Goal: Task Accomplishment & Management: Manage account settings

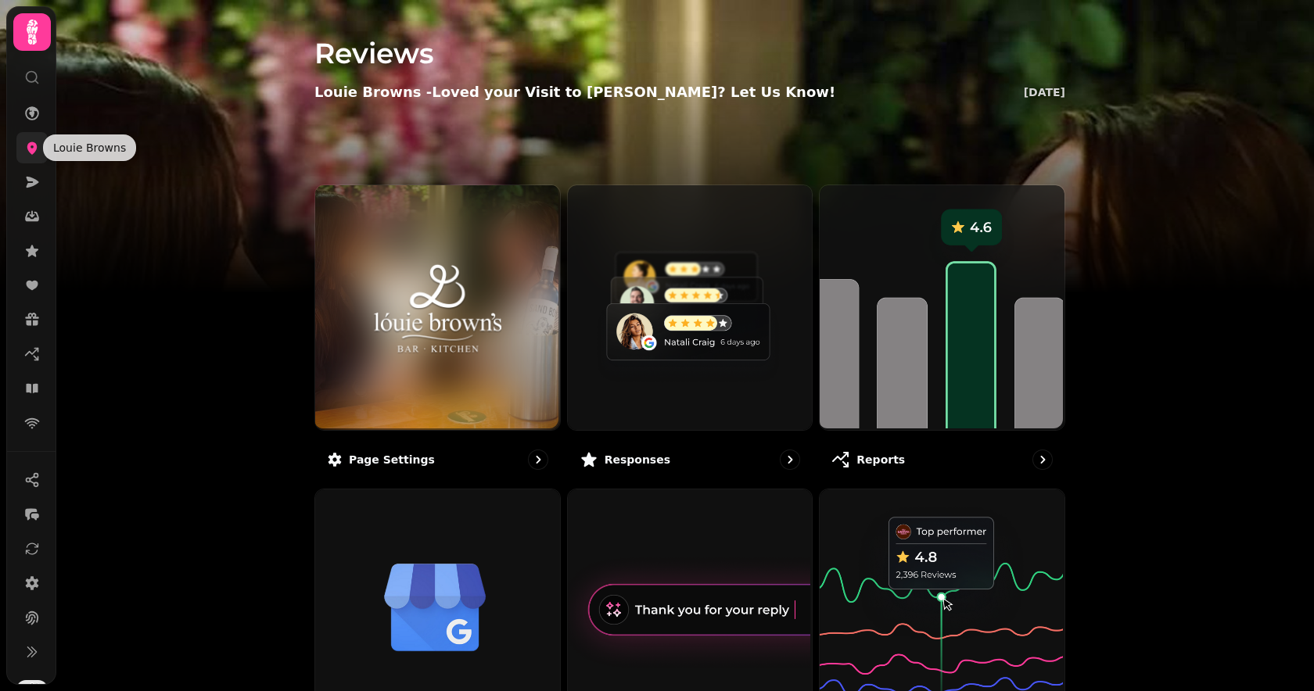
click at [34, 148] on icon at bounding box center [32, 148] width 10 height 13
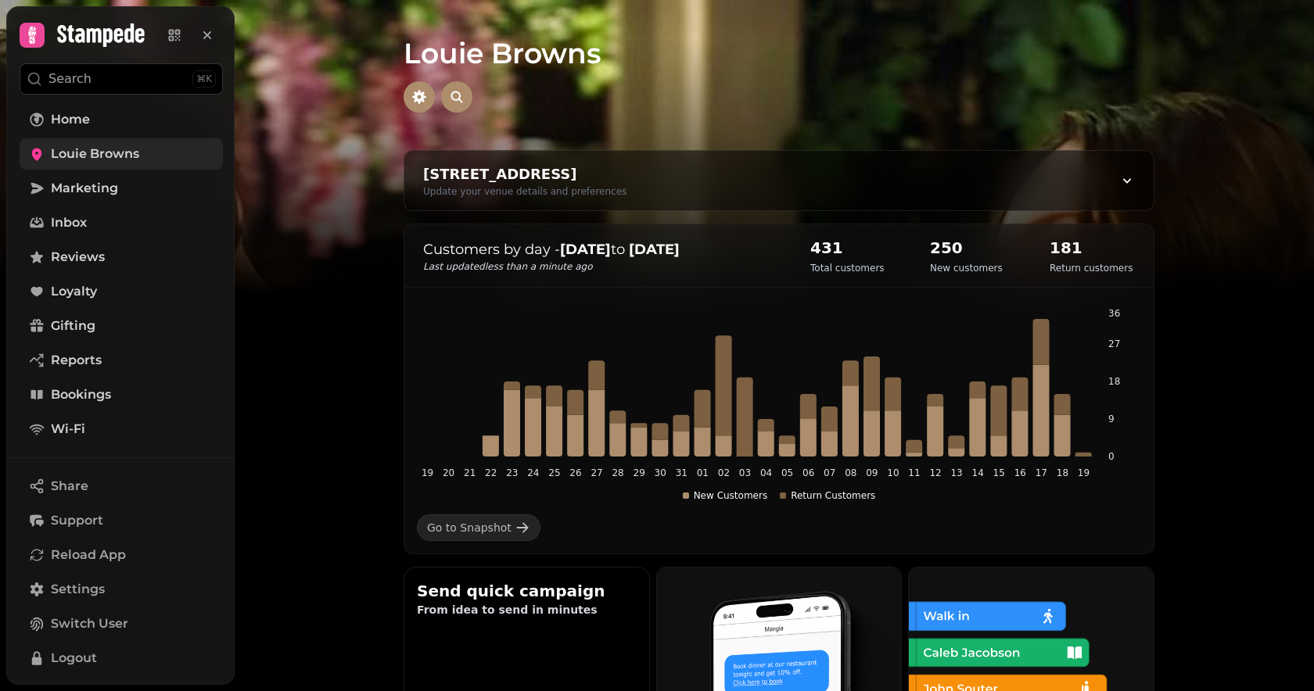
scroll to position [1, 0]
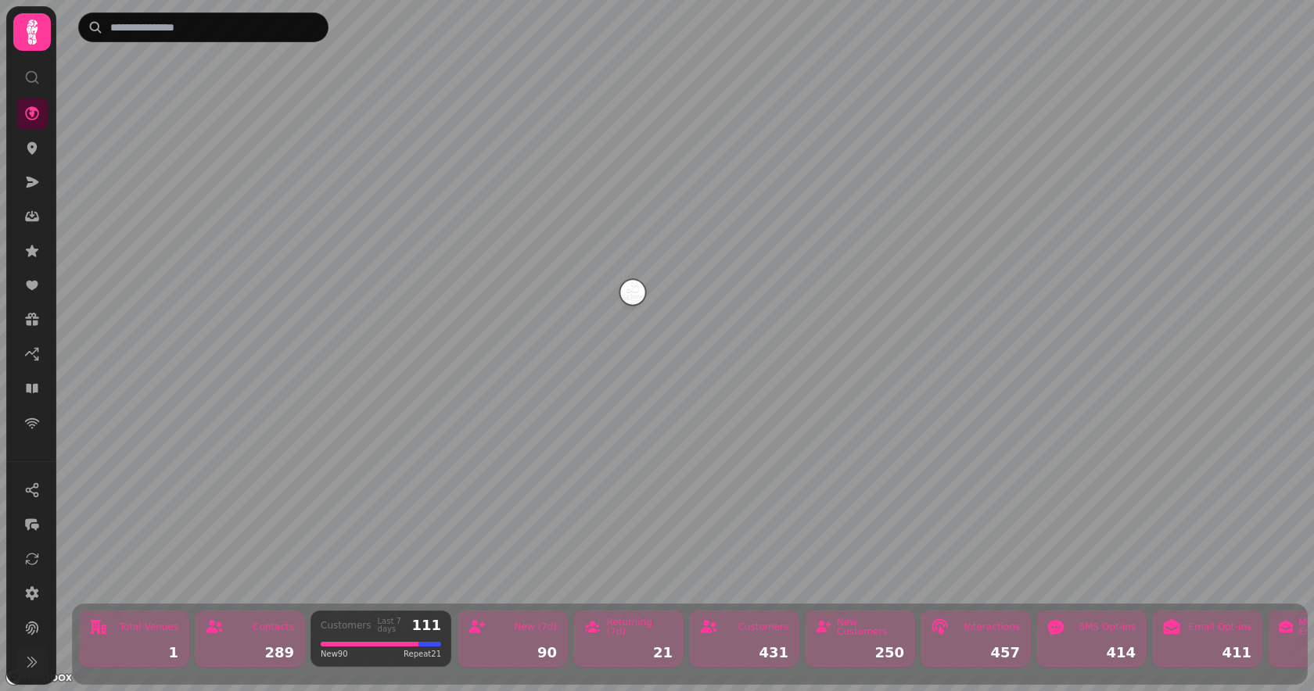
click at [34, 667] on icon at bounding box center [32, 663] width 16 height 16
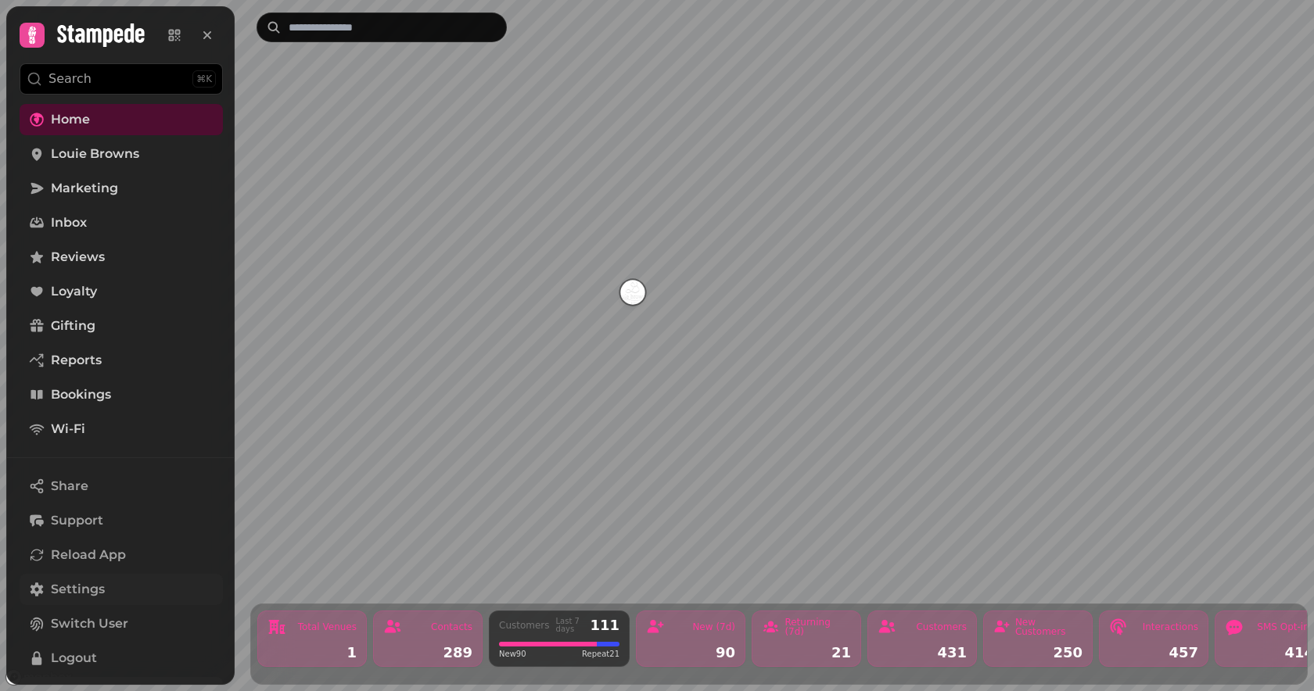
click at [81, 580] on span "Settings" at bounding box center [78, 589] width 54 height 19
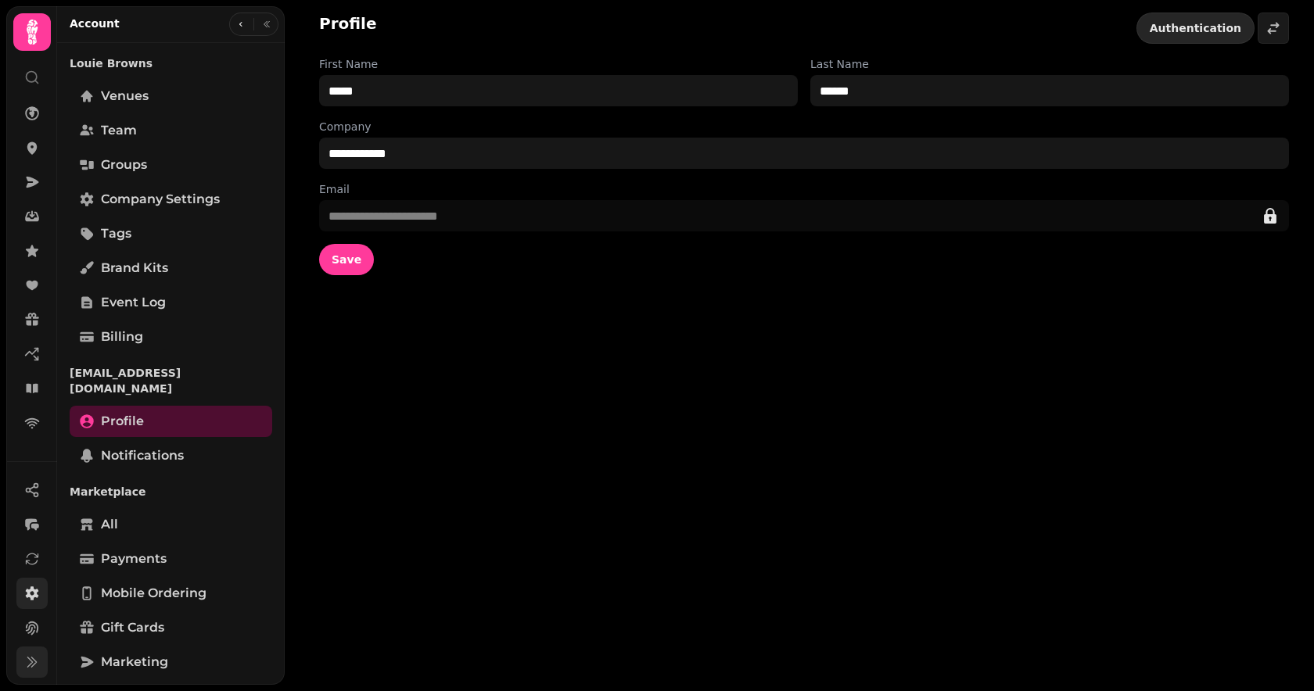
click at [1205, 31] on span "Authentication" at bounding box center [1196, 28] width 92 height 11
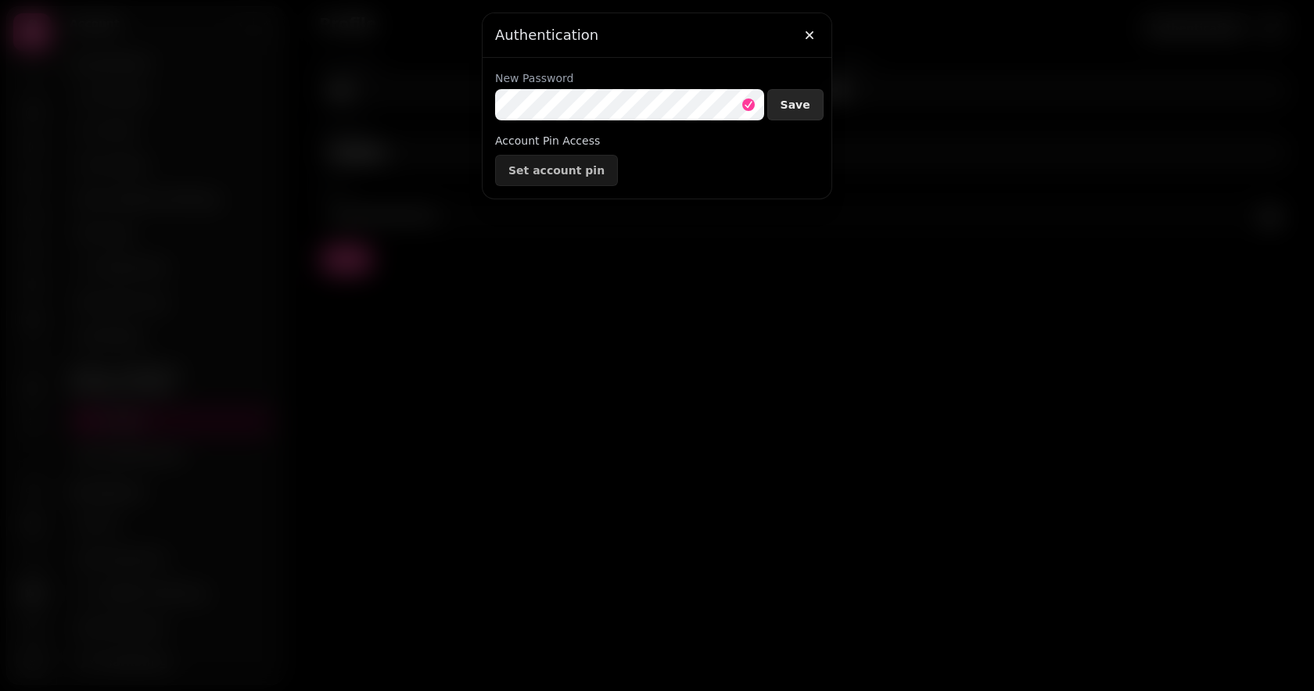
click at [794, 106] on span "Save" at bounding box center [796, 104] width 30 height 11
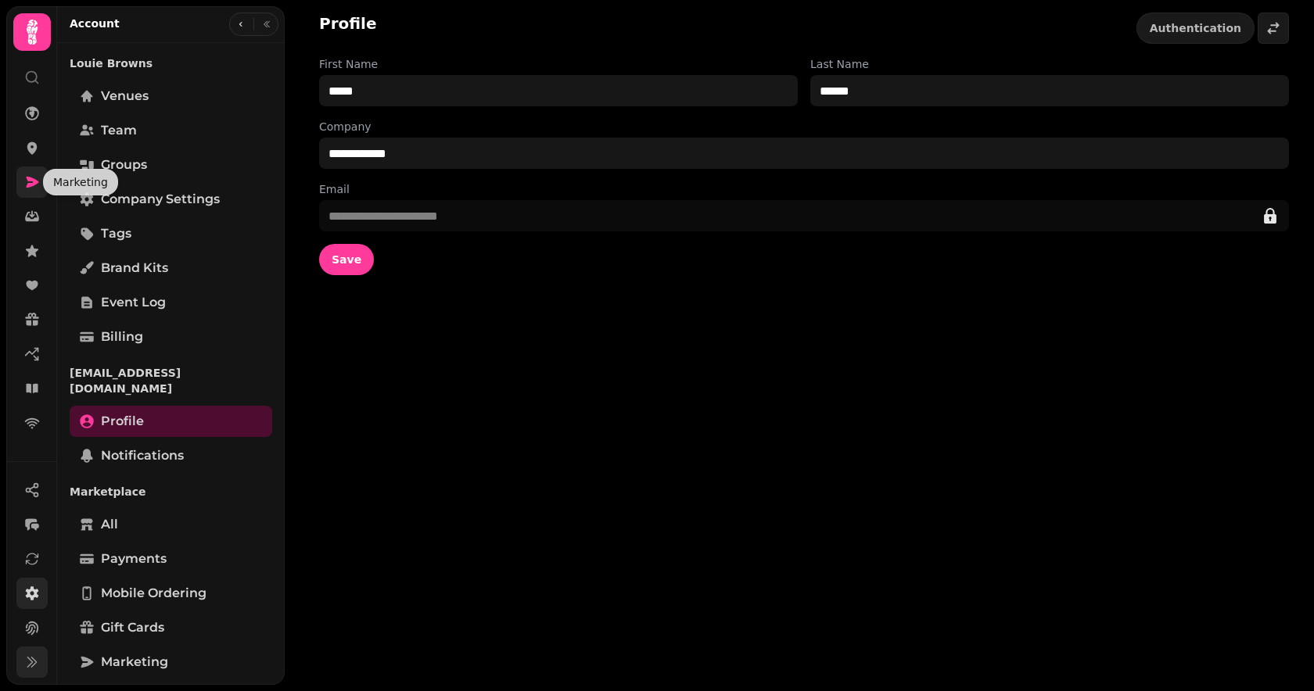
click at [31, 181] on icon at bounding box center [32, 182] width 16 height 16
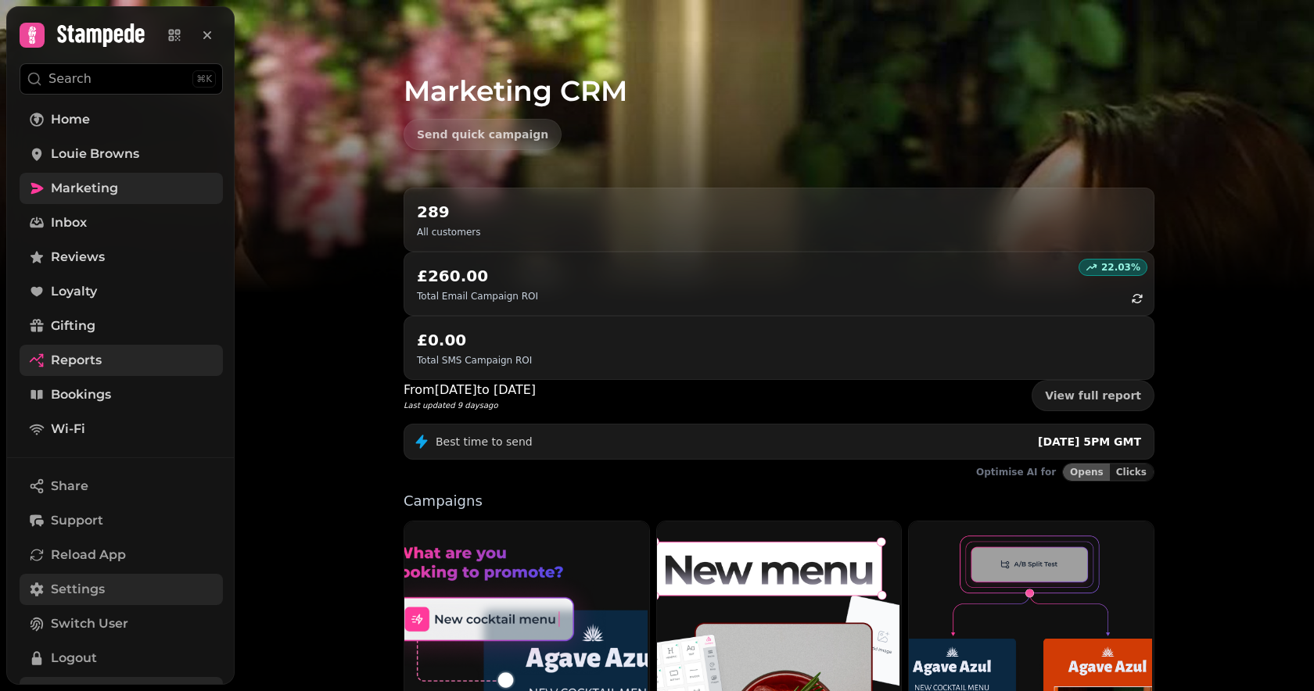
scroll to position [31, 0]
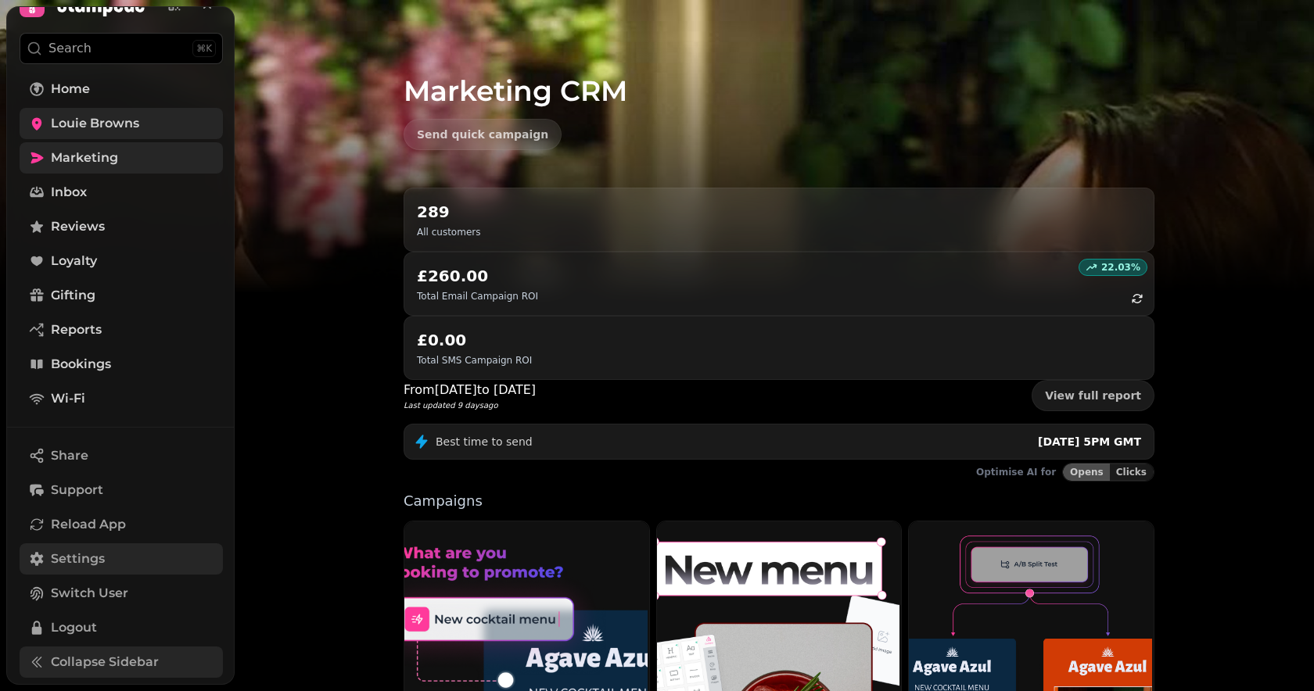
click at [66, 118] on span "Louie Browns" at bounding box center [95, 123] width 88 height 19
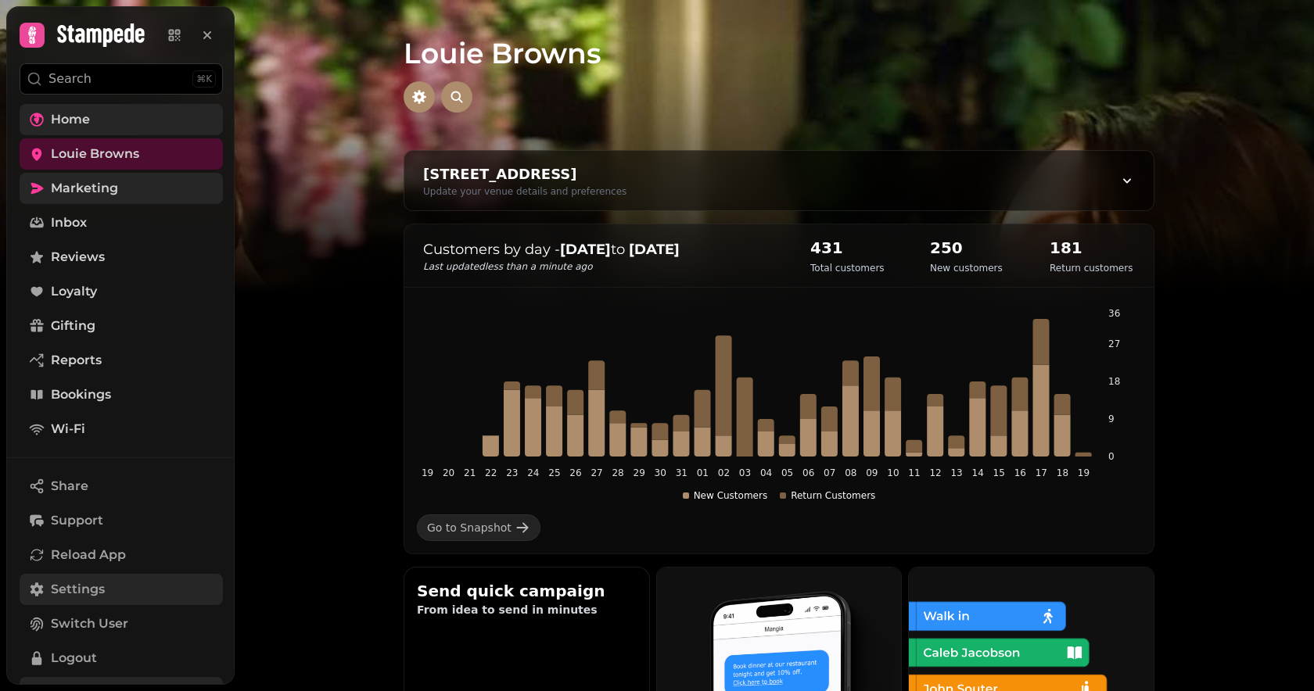
click at [66, 122] on span "Home" at bounding box center [70, 119] width 39 height 19
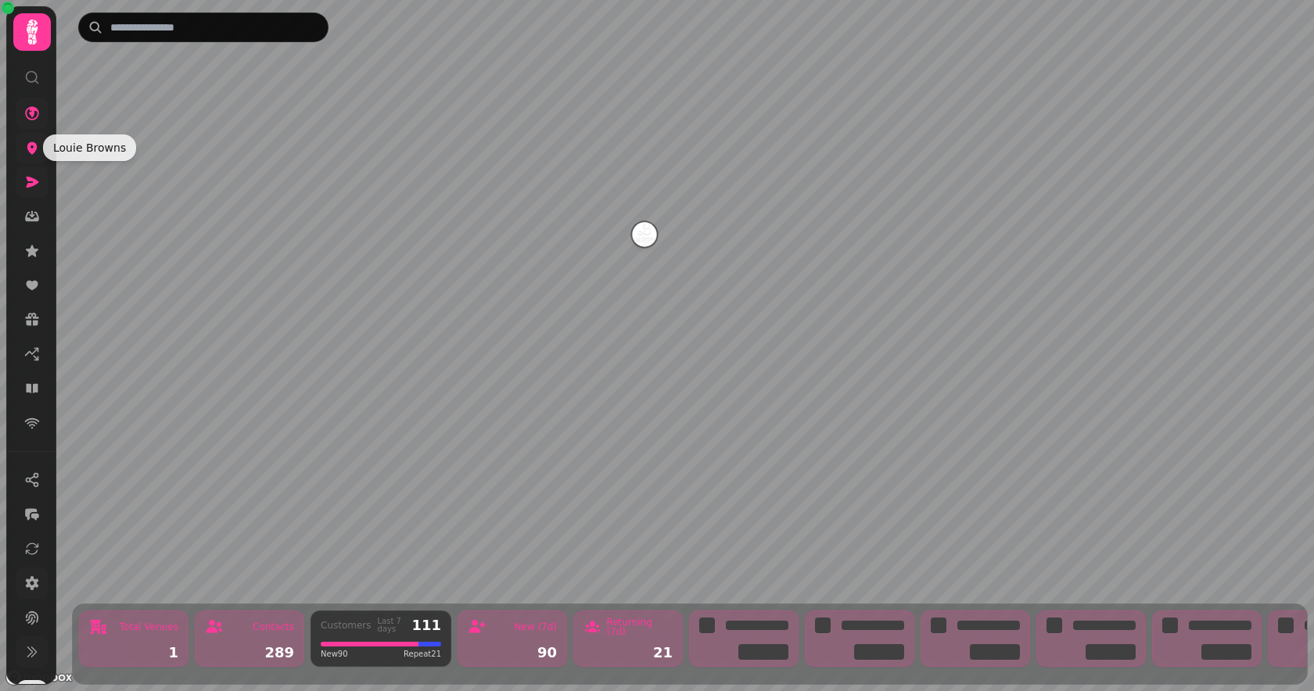
click at [34, 149] on icon at bounding box center [32, 148] width 10 height 13
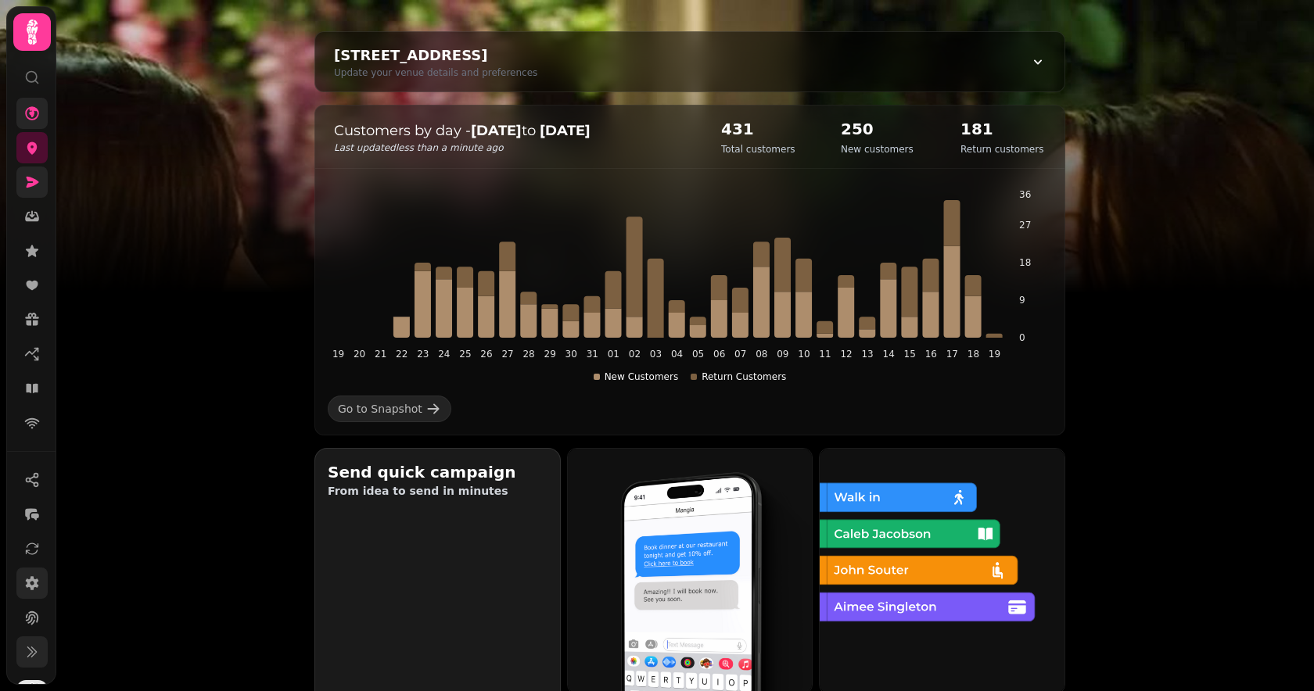
scroll to position [172, 0]
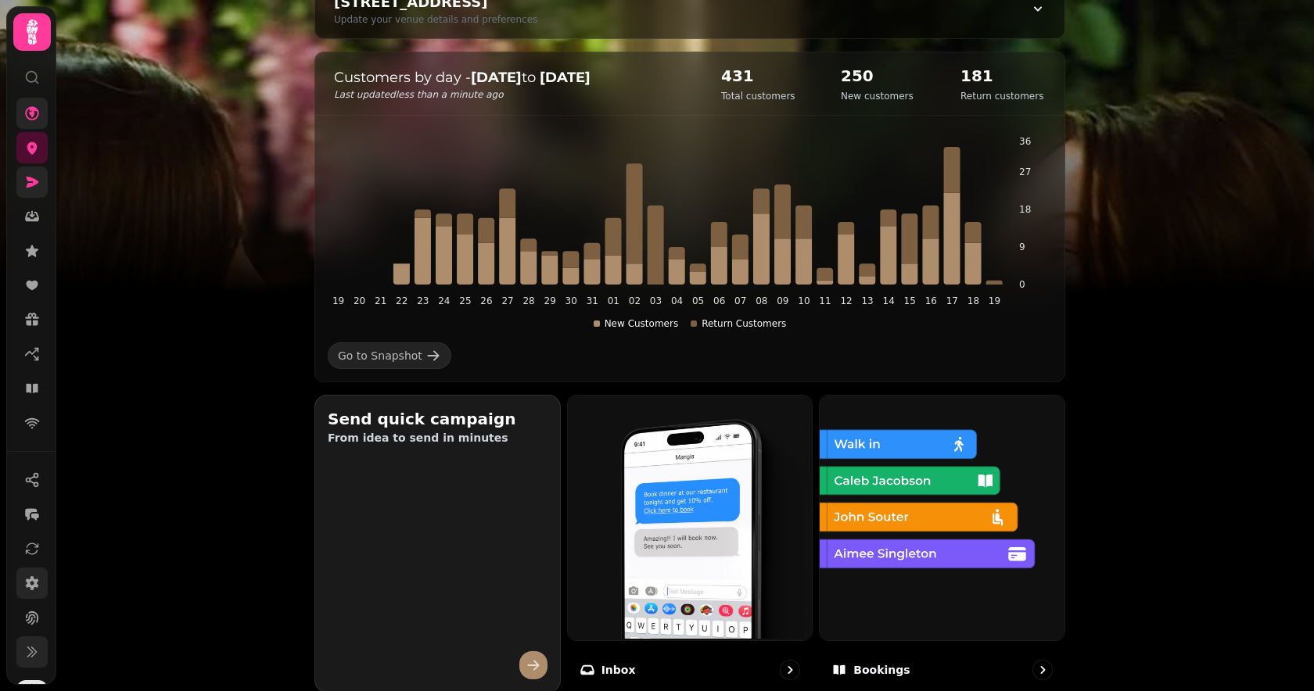
click at [429, 479] on div "Send quick campaign From idea to send in minutes" at bounding box center [437, 544] width 245 height 296
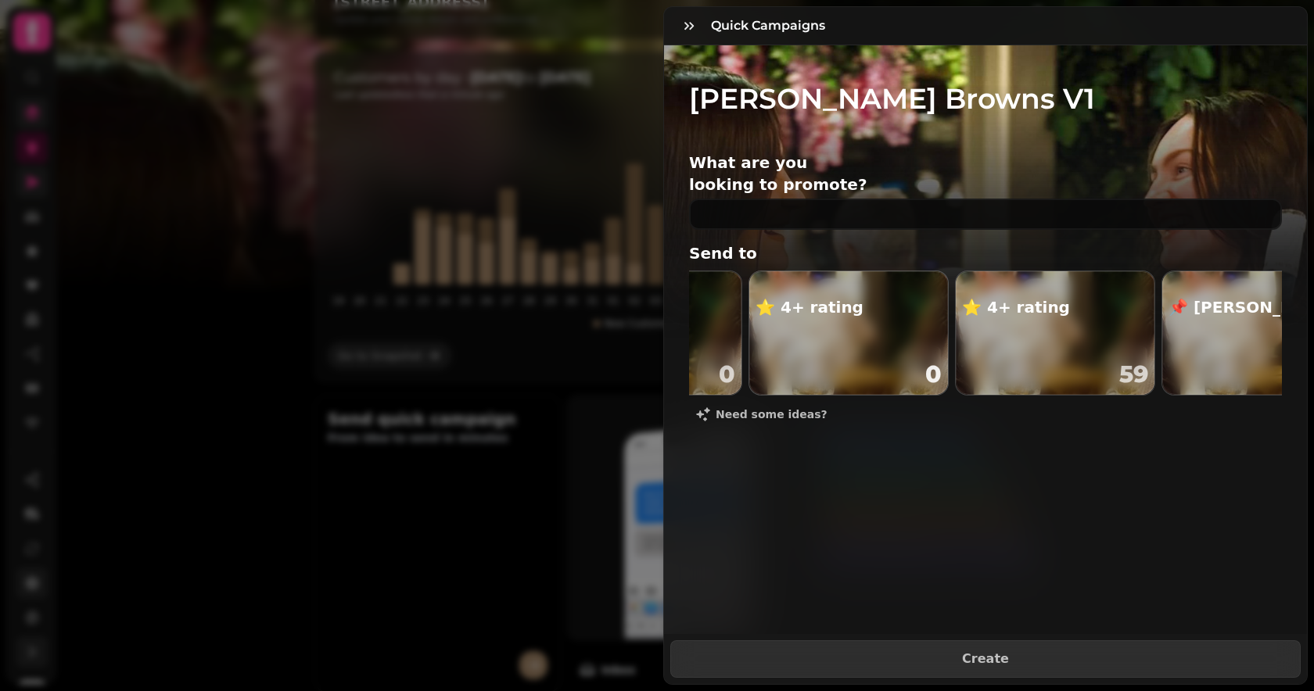
scroll to position [0, 345]
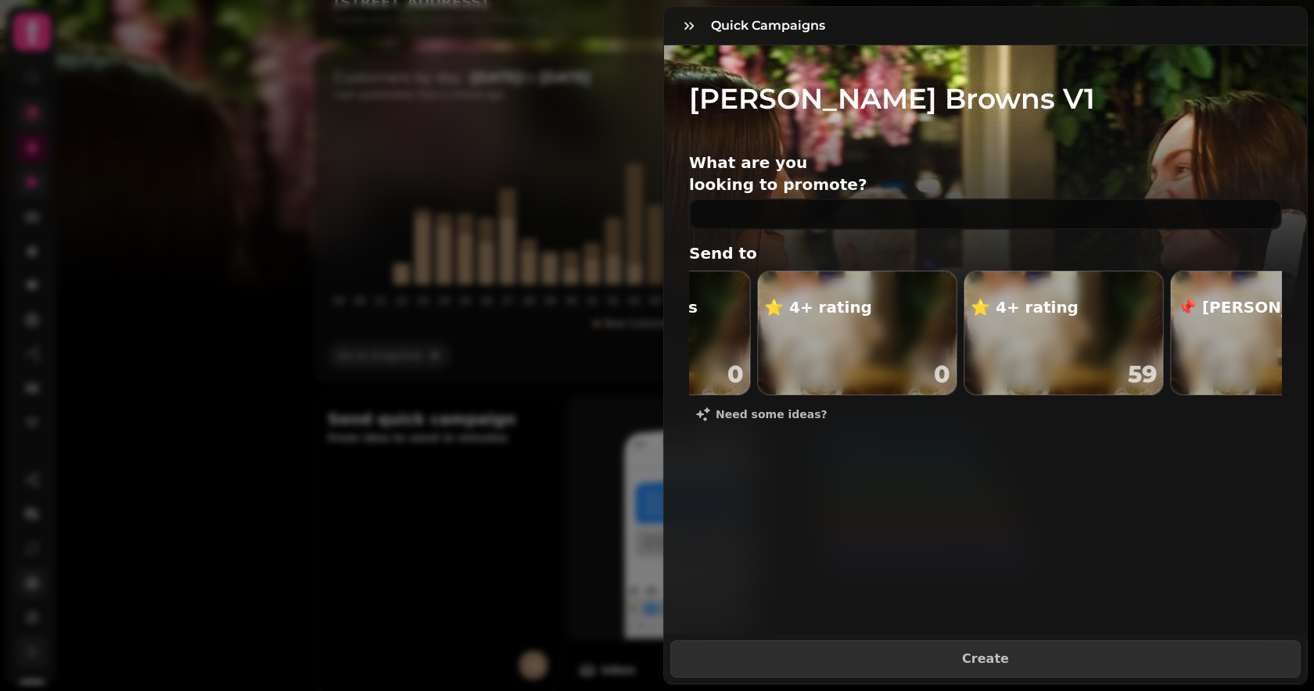
drag, startPoint x: 404, startPoint y: 235, endPoint x: 396, endPoint y: 235, distance: 8.6
click at [404, 235] on div "Quick Campaigns [PERSON_NAME] Browns V1 What are you looking to promote? Send t…" at bounding box center [657, 358] width 1314 height 666
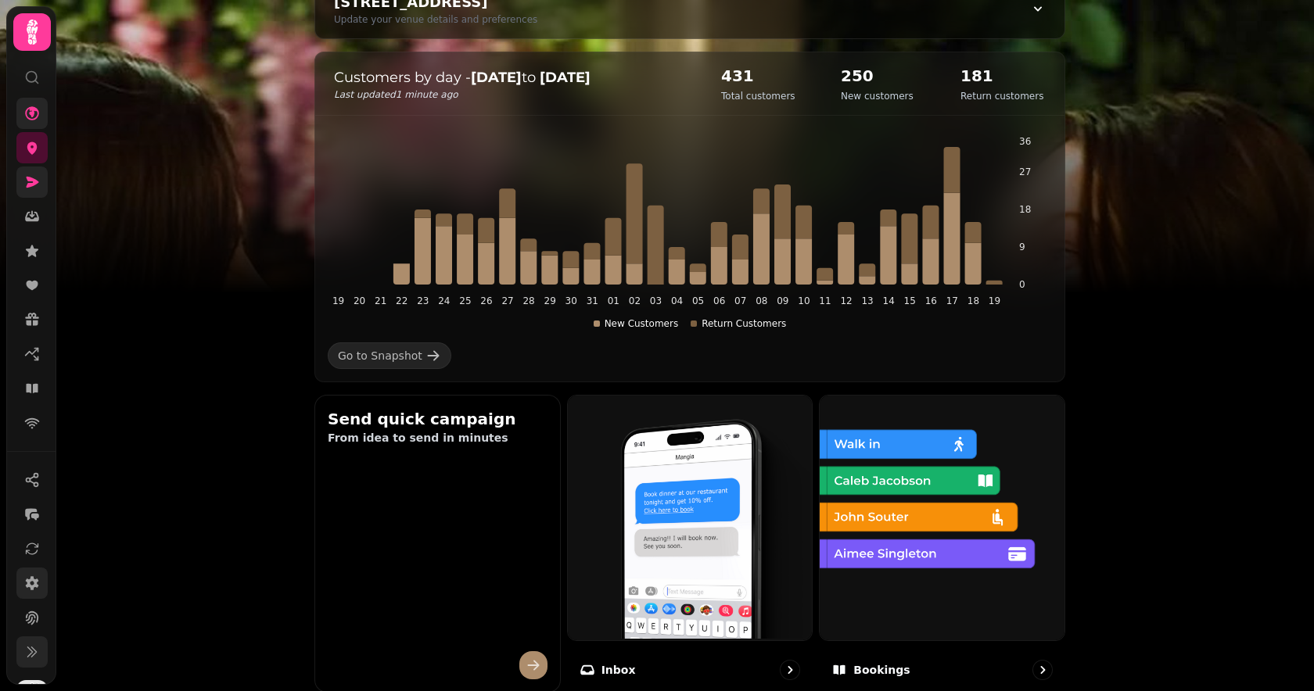
click at [249, 201] on img at bounding box center [657, 195] width 1314 height 391
click at [31, 188] on icon at bounding box center [32, 182] width 16 height 16
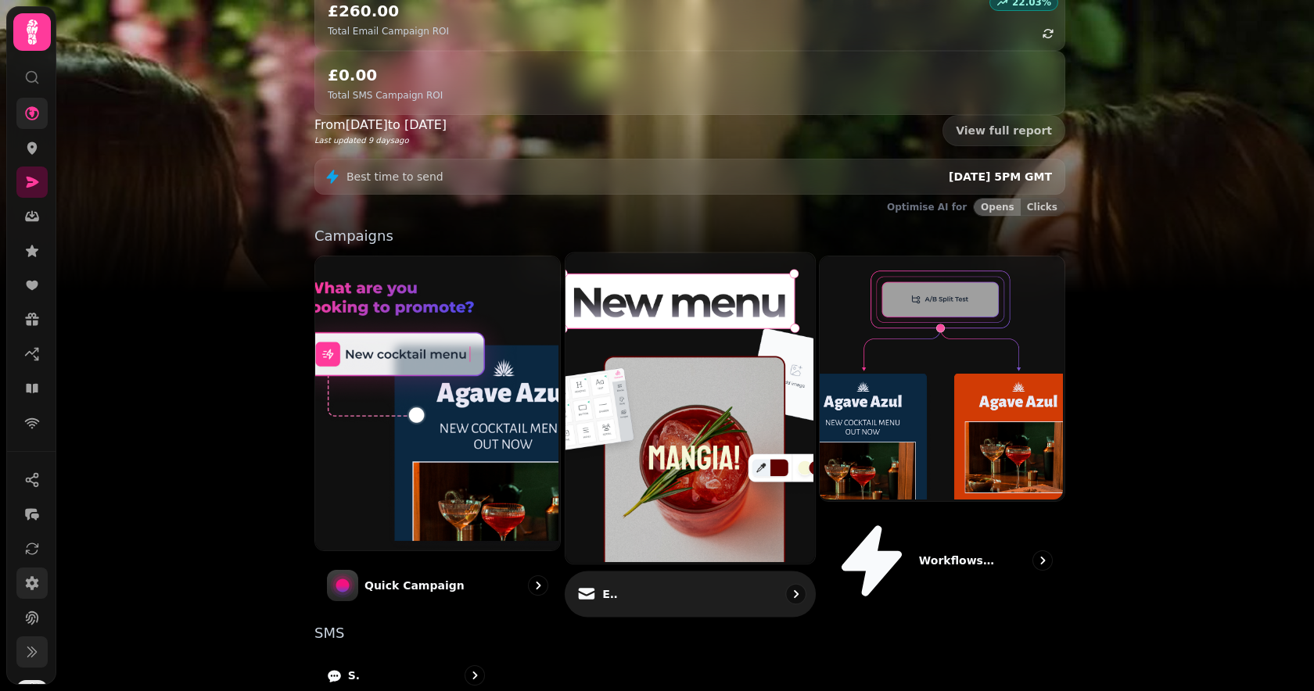
scroll to position [285, 0]
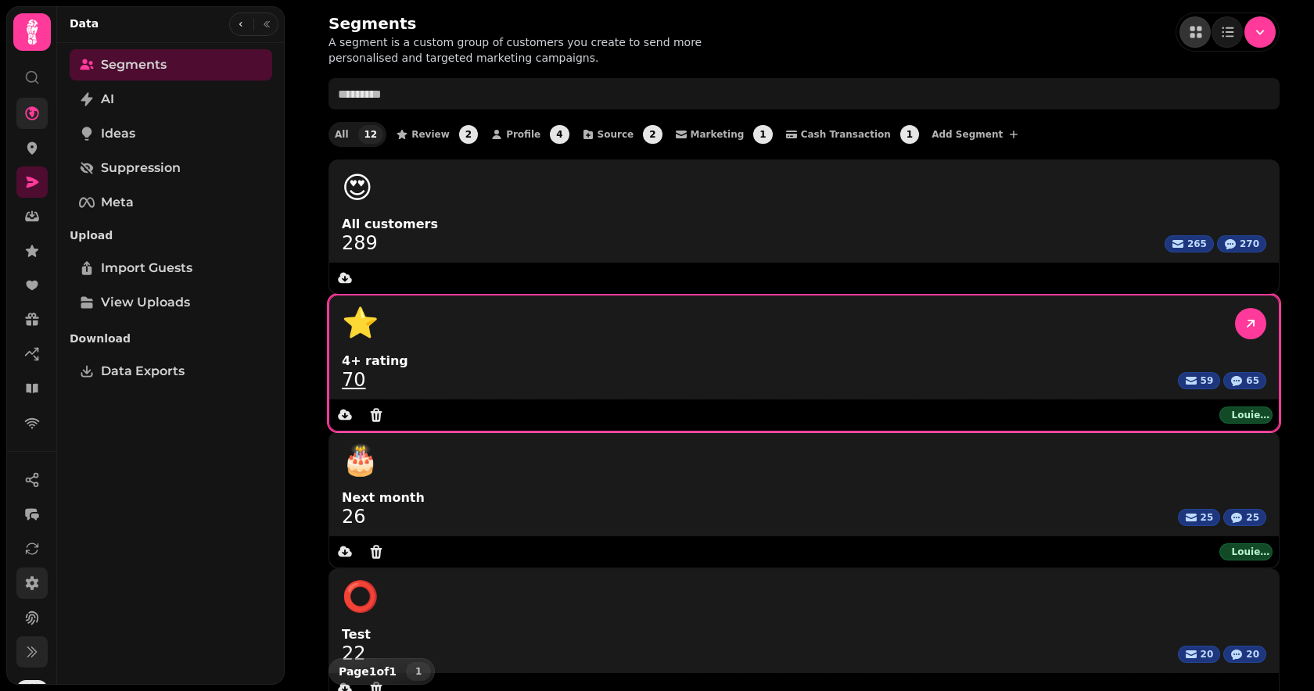
click at [672, 296] on div "⭐" at bounding box center [804, 324] width 950 height 56
click at [663, 352] on span "4+ rating" at bounding box center [804, 361] width 925 height 19
click at [366, 371] on link "70" at bounding box center [354, 380] width 24 height 19
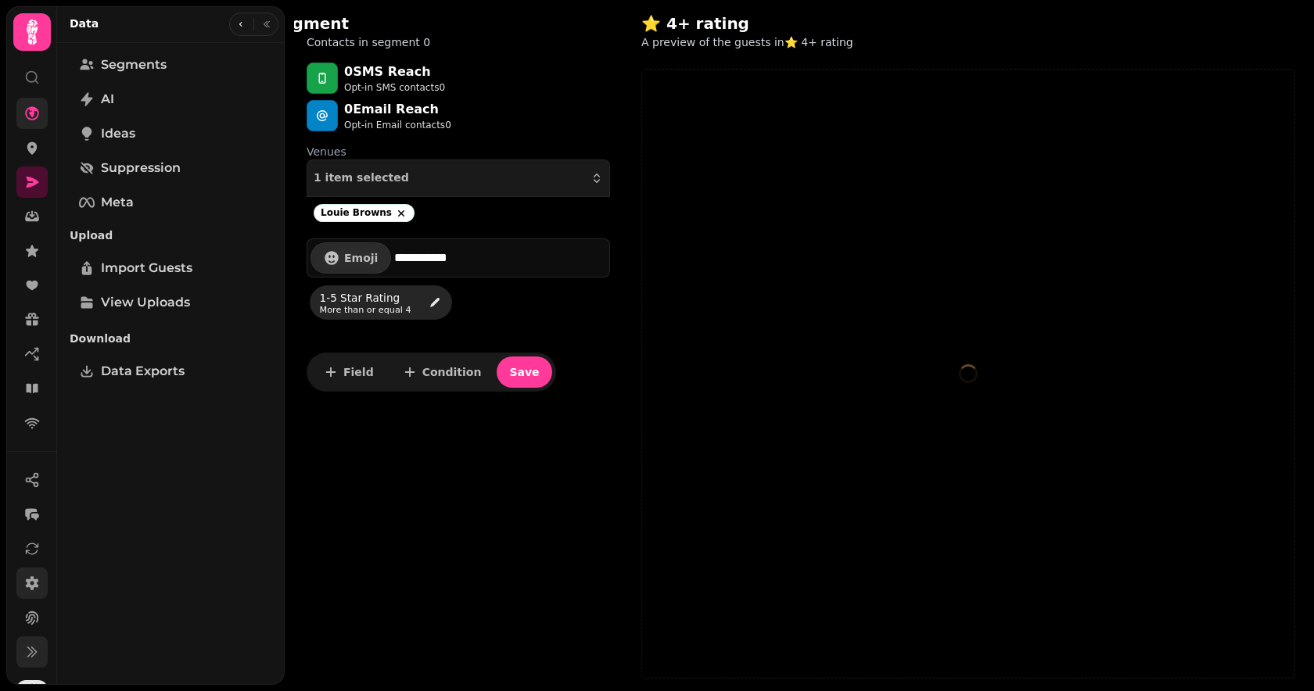
select select "**"
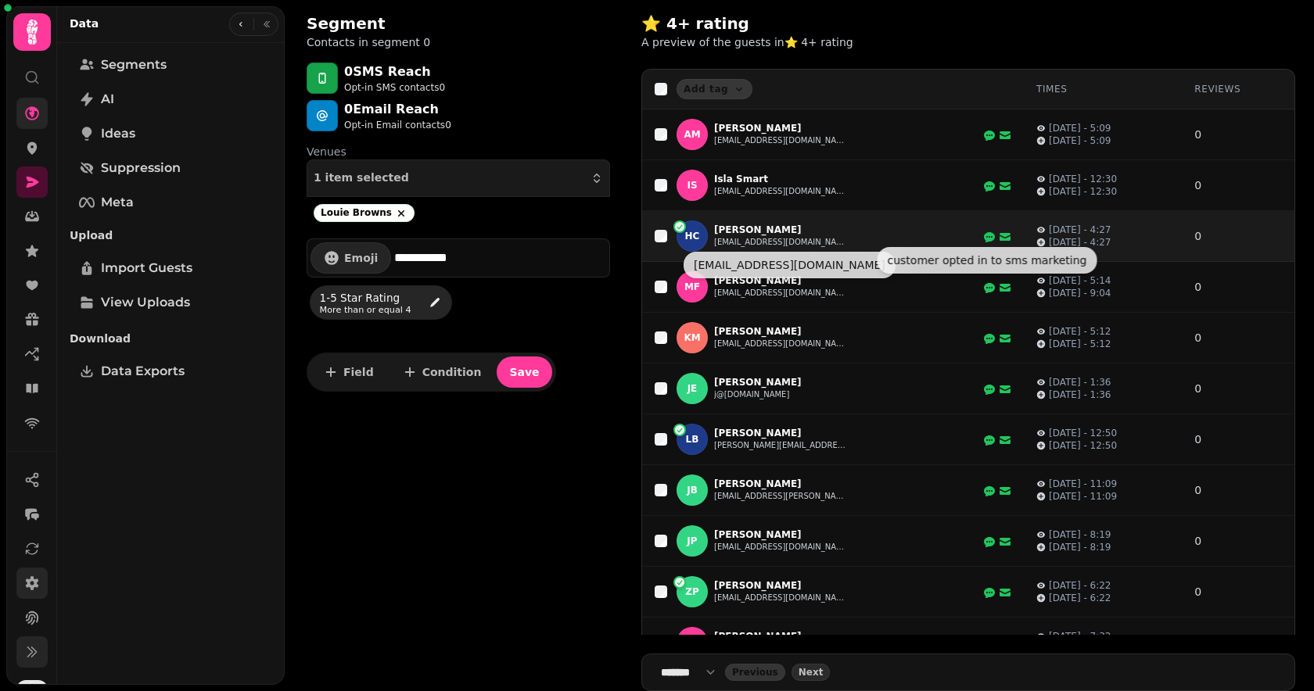
select select "**"
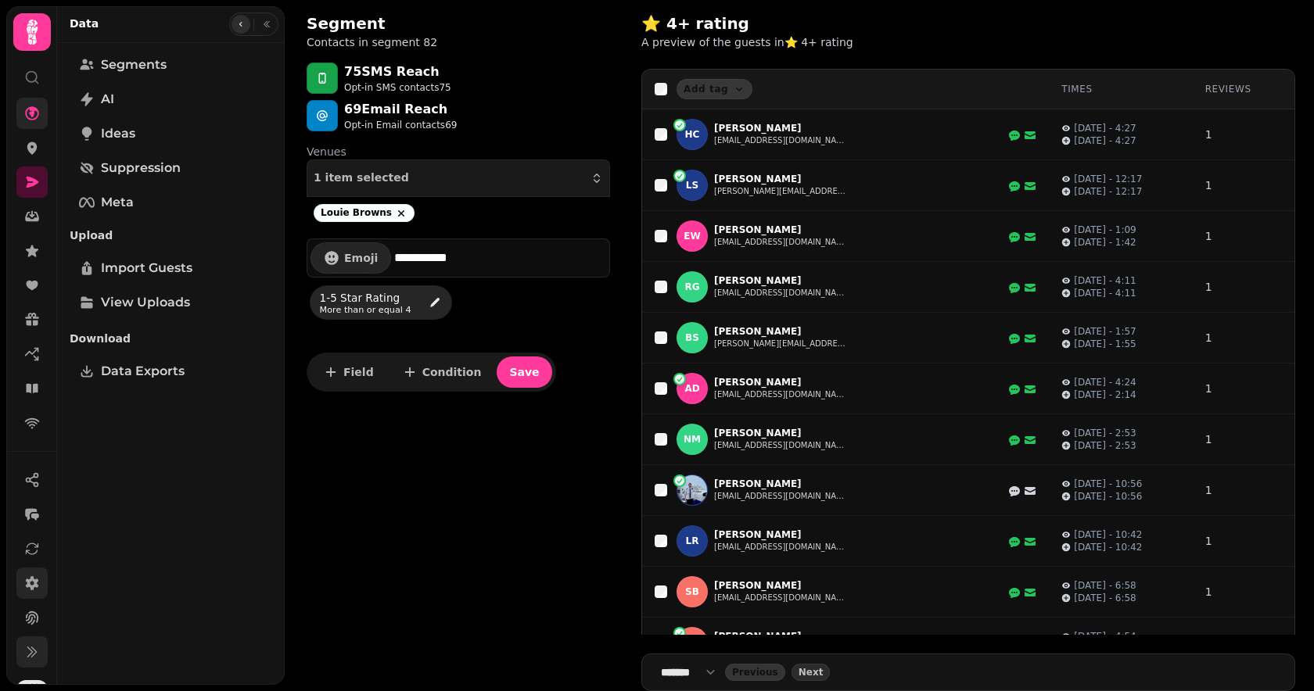
click at [250, 25] on button "button" at bounding box center [241, 24] width 19 height 19
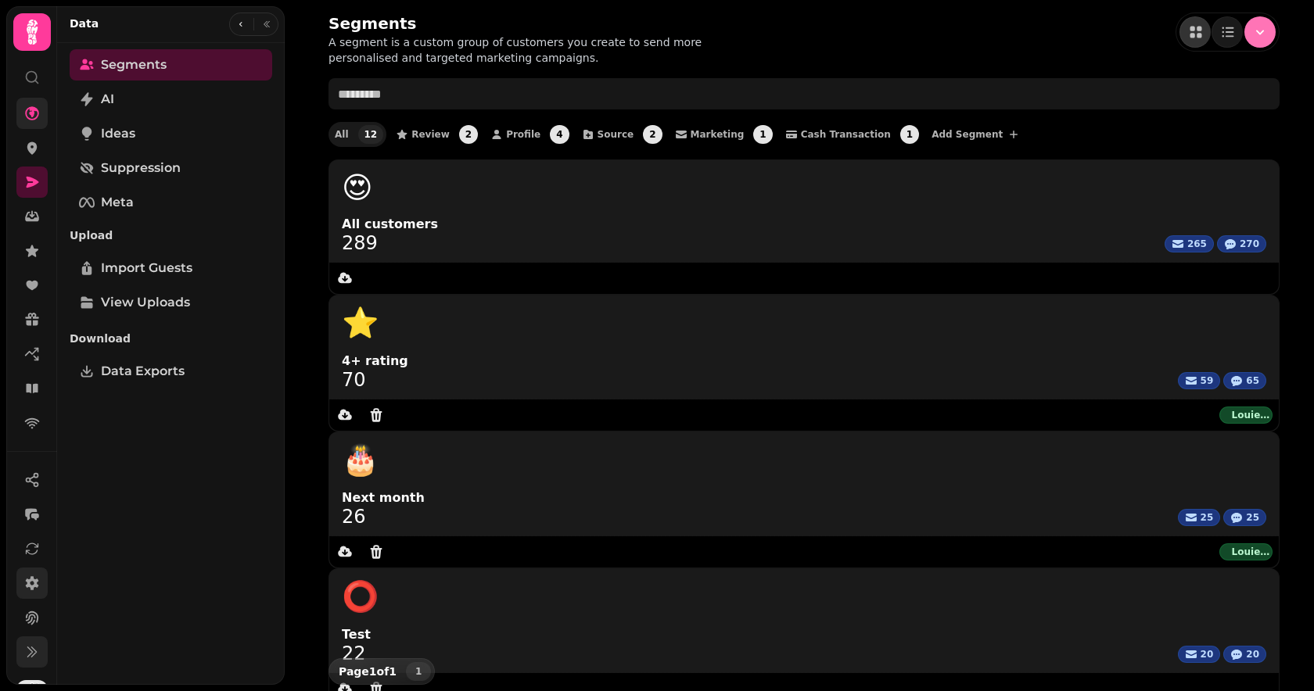
click at [1258, 42] on button "Menu" at bounding box center [1259, 31] width 31 height 31
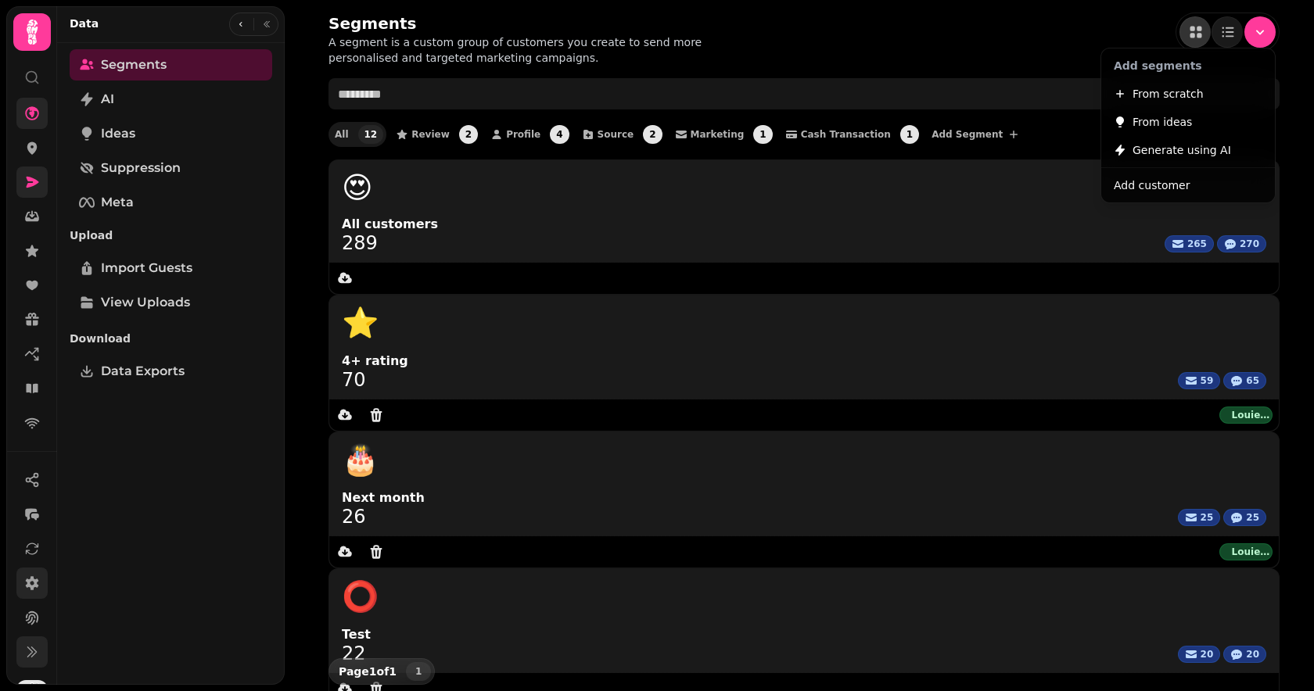
click at [45, 186] on div "Segments A segment is a custom group of customers you create to send more perso…" at bounding box center [657, 345] width 1314 height 691
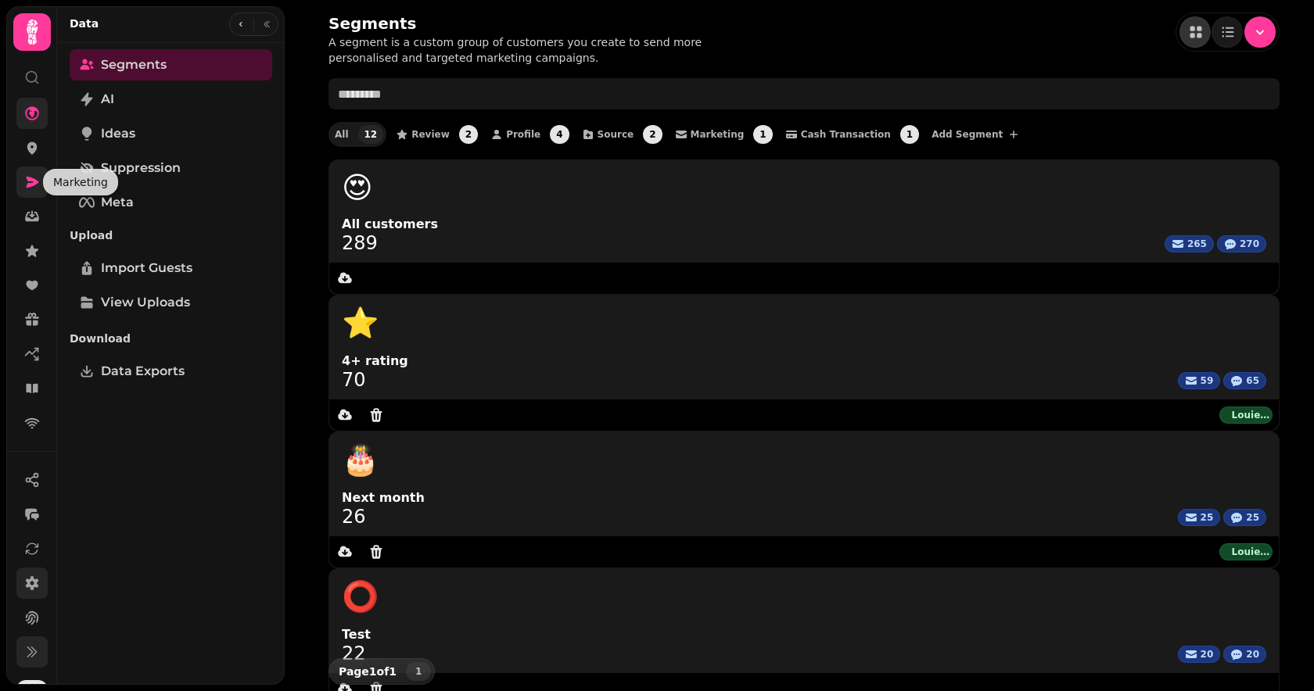
click at [34, 186] on icon at bounding box center [32, 182] width 16 height 16
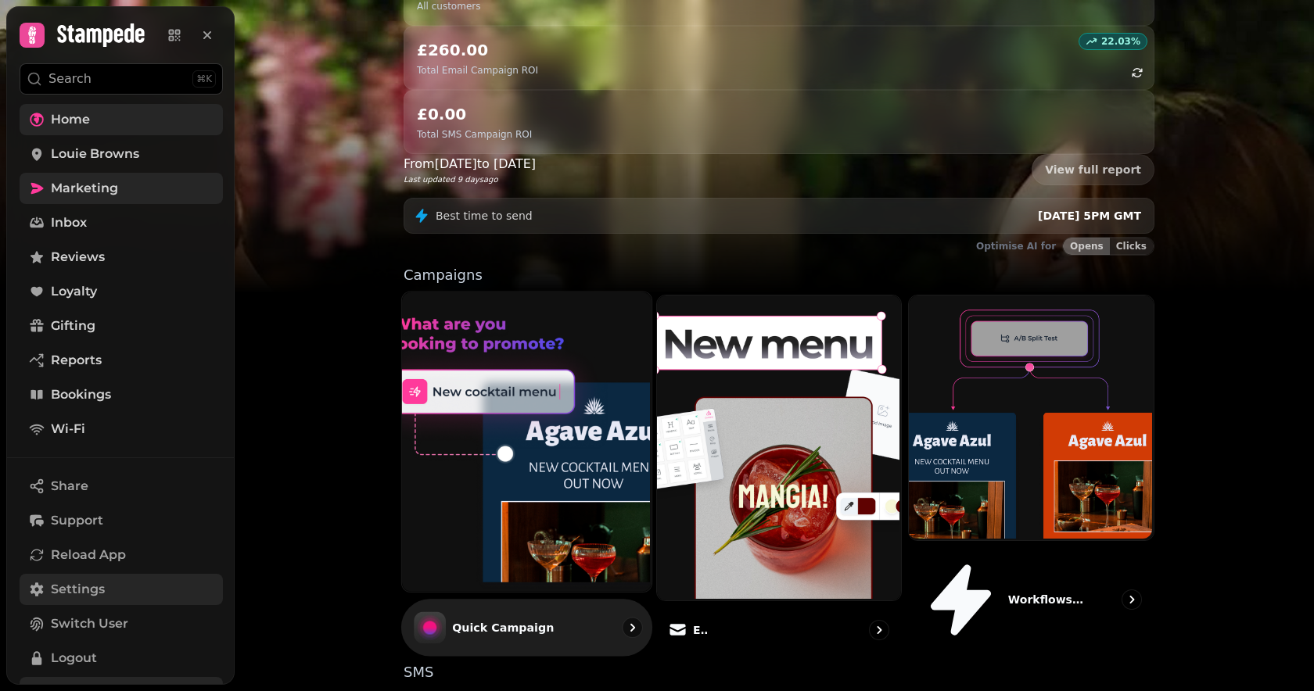
scroll to position [228, 0]
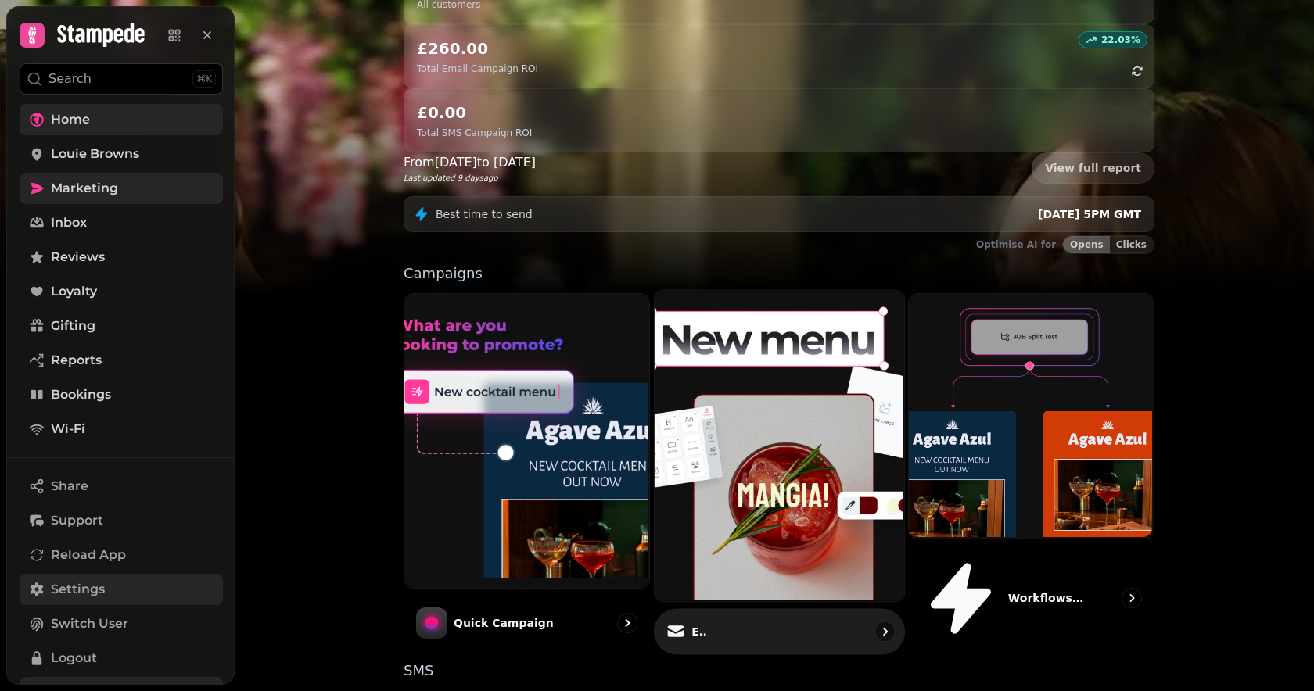
click at [777, 357] on img at bounding box center [777, 444] width 250 height 311
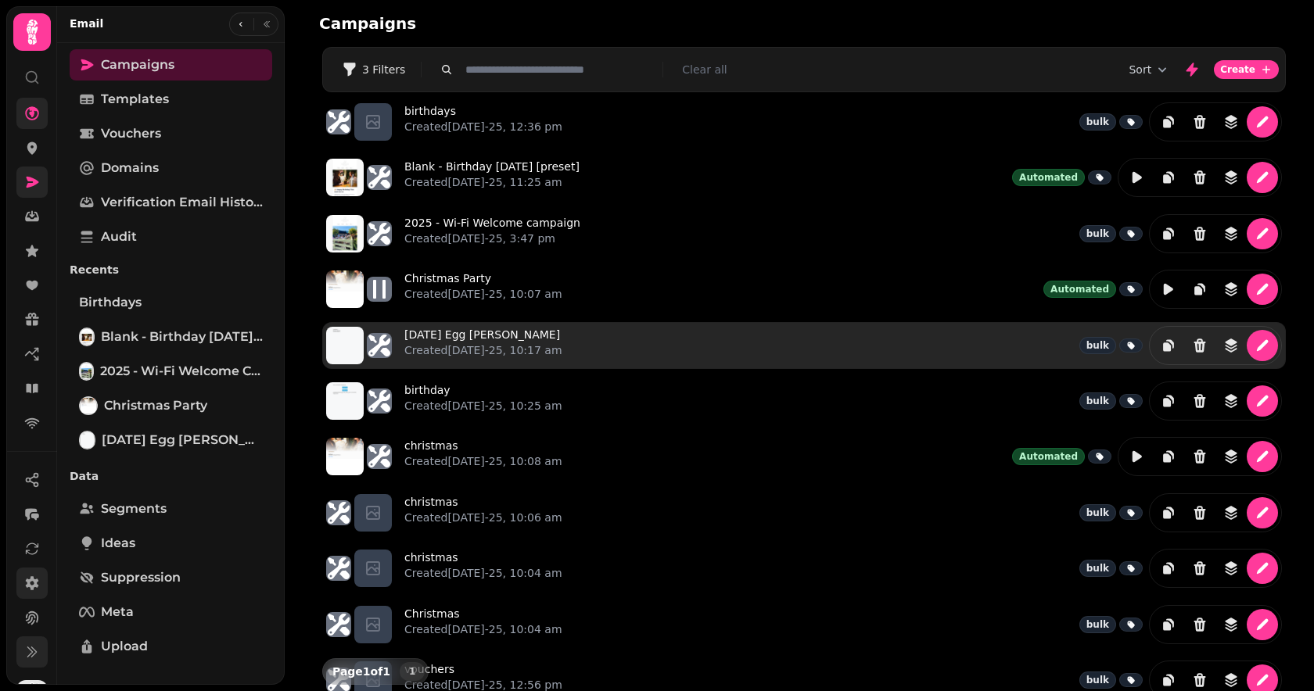
click at [601, 340] on div "[DATE] Egg [PERSON_NAME] Created [DATE]-25, 10:17 am bulk" at bounding box center [843, 345] width 878 height 39
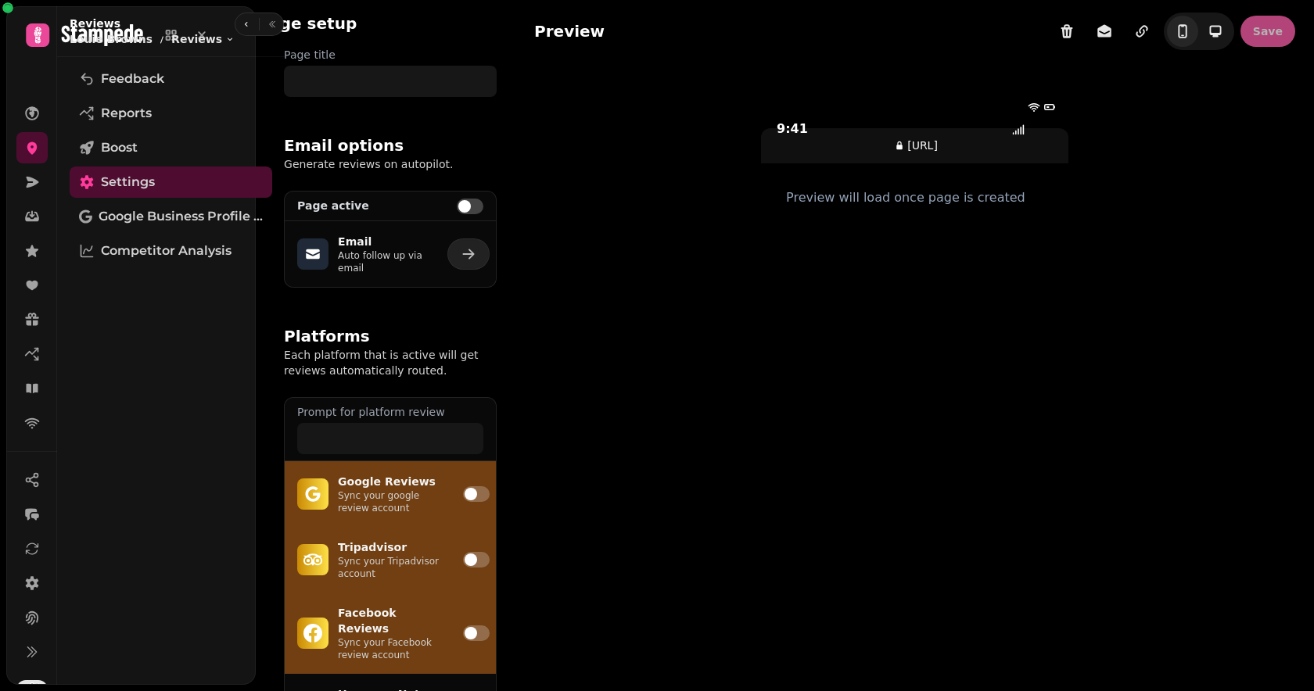
type input "**********"
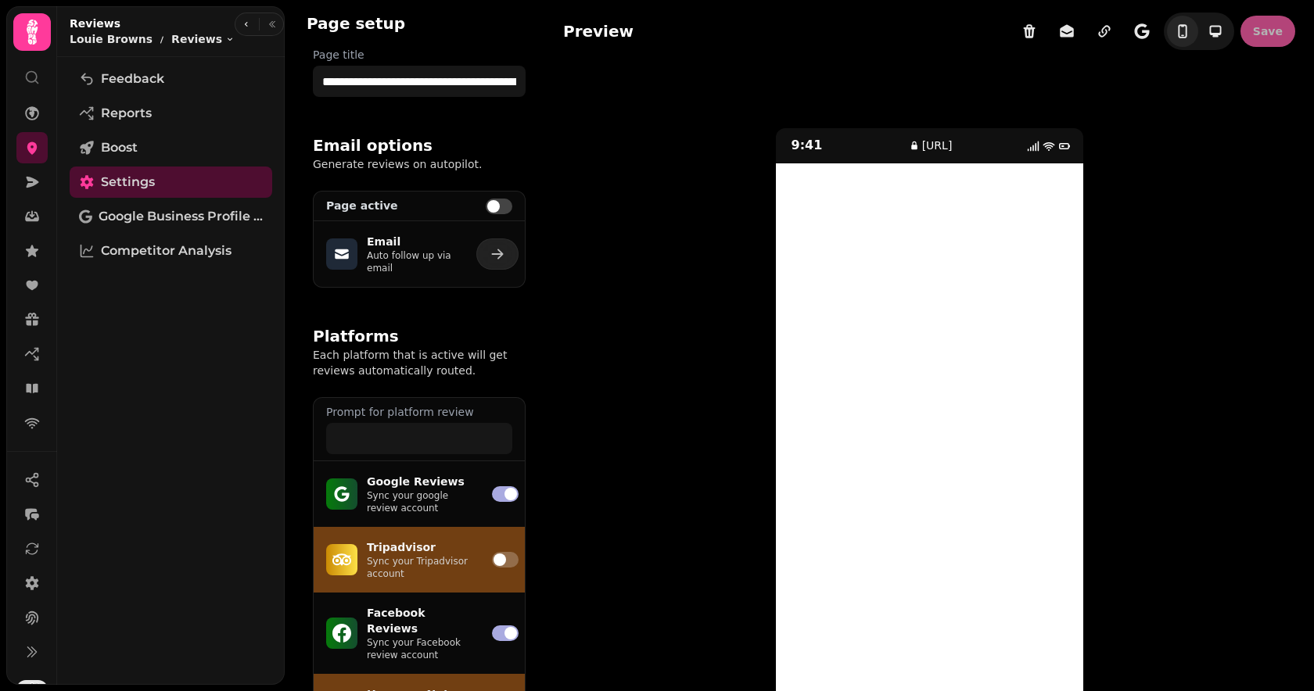
click at [439, 491] on p "Sync your google review account" at bounding box center [420, 502] width 106 height 25
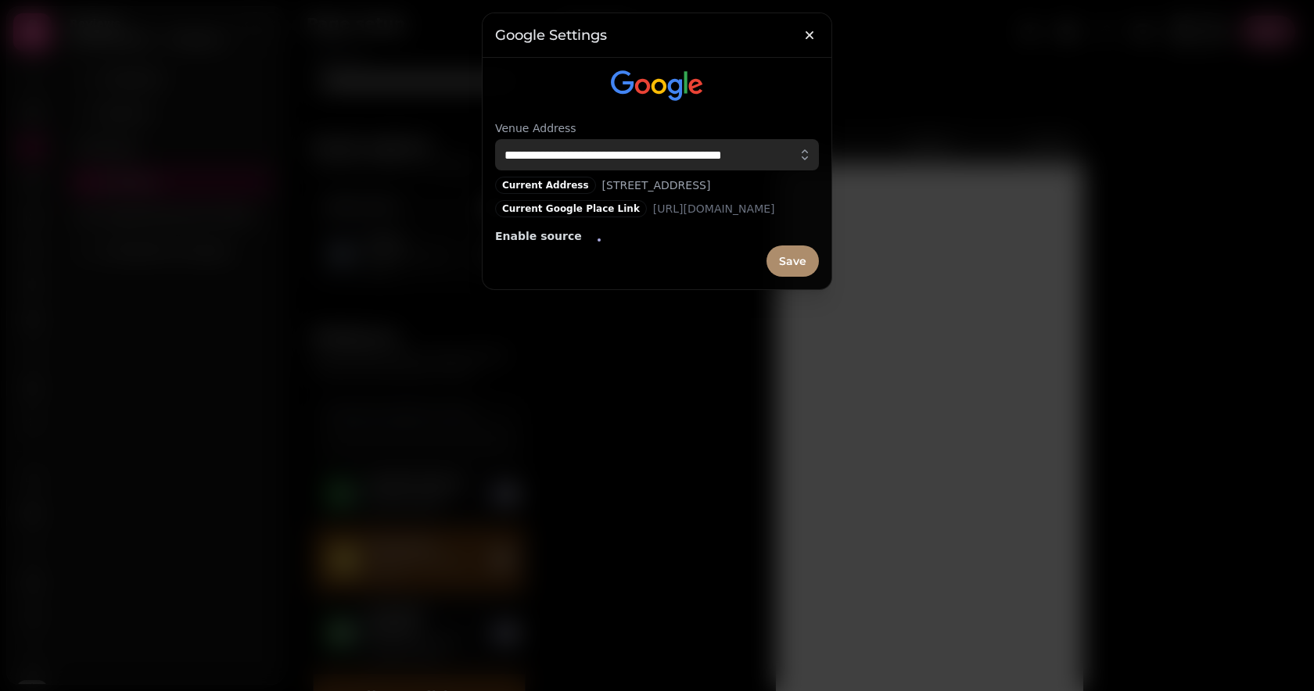
type input "**********"
click at [808, 151] on icon "button" at bounding box center [805, 155] width 16 height 16
click at [810, 38] on icon "button" at bounding box center [810, 35] width 16 height 16
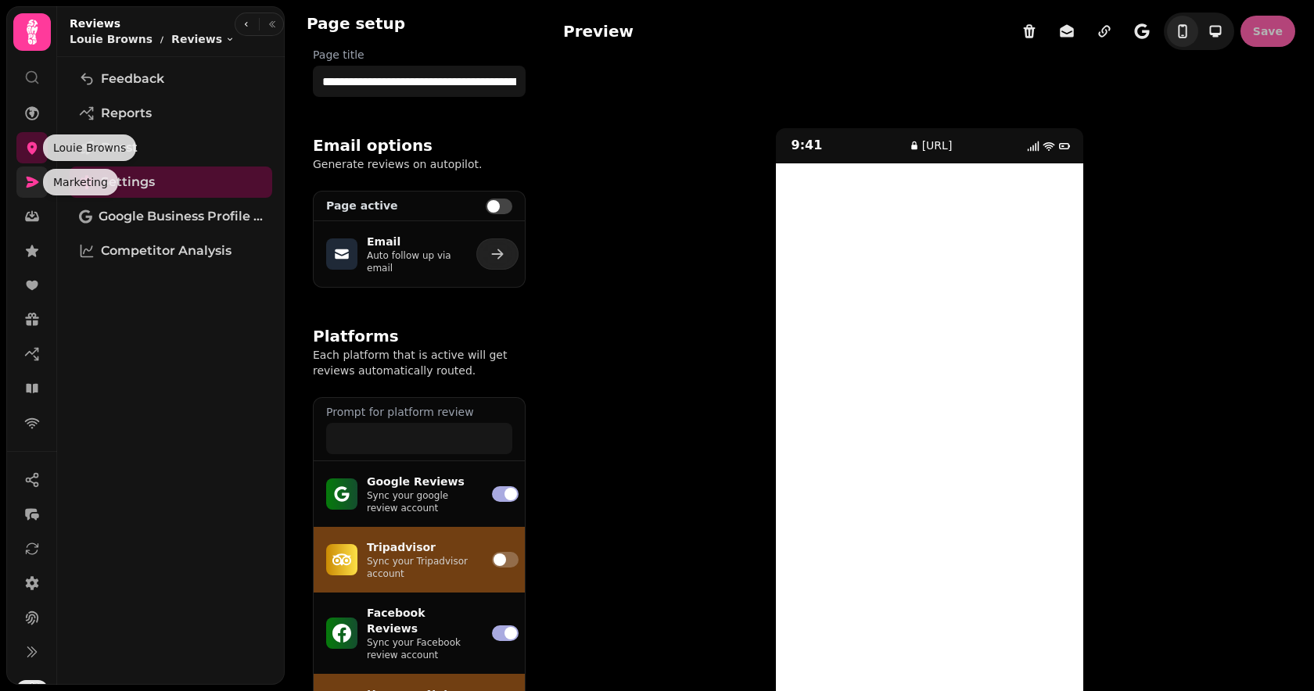
click at [31, 187] on icon at bounding box center [32, 182] width 16 height 16
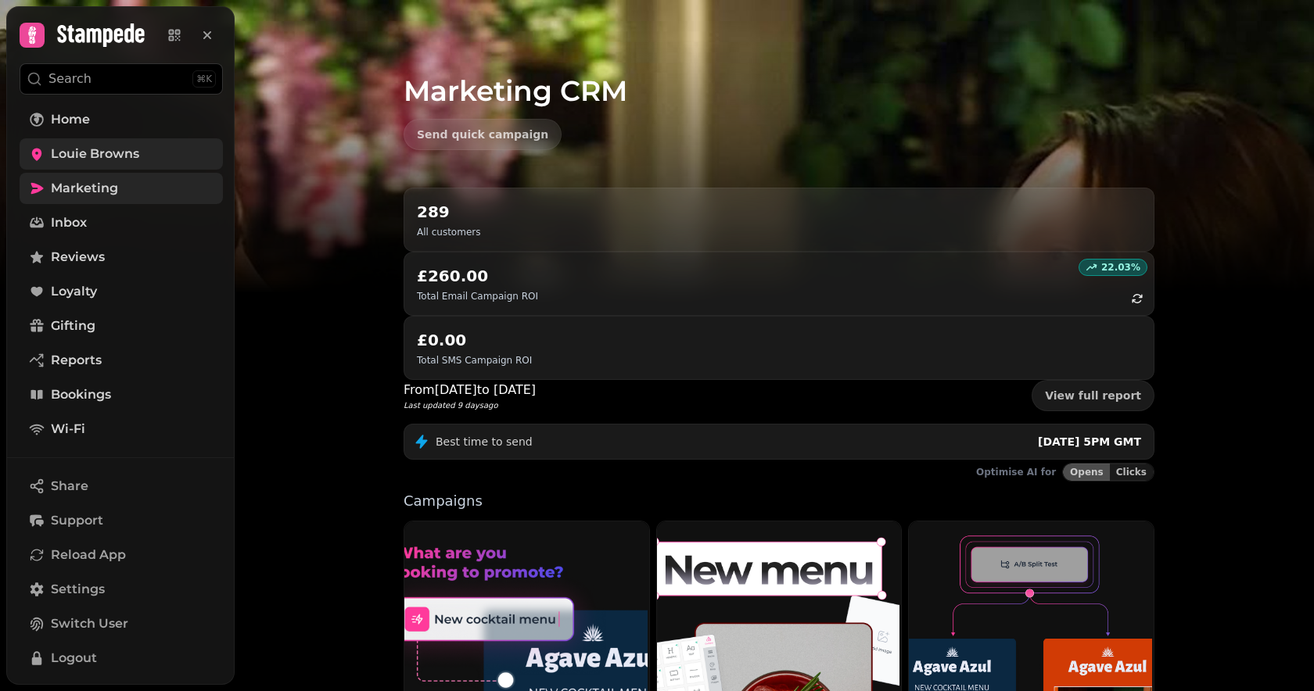
click at [66, 155] on span "Louie Browns" at bounding box center [95, 154] width 88 height 19
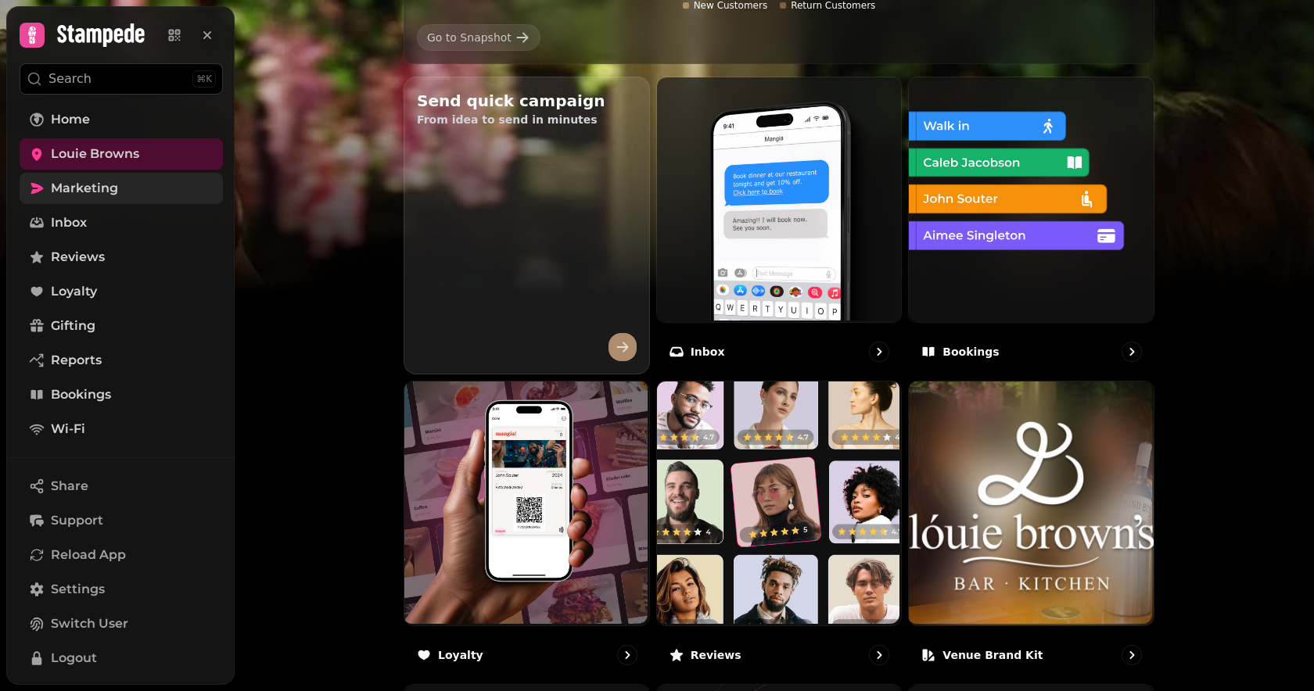
scroll to position [504, 0]
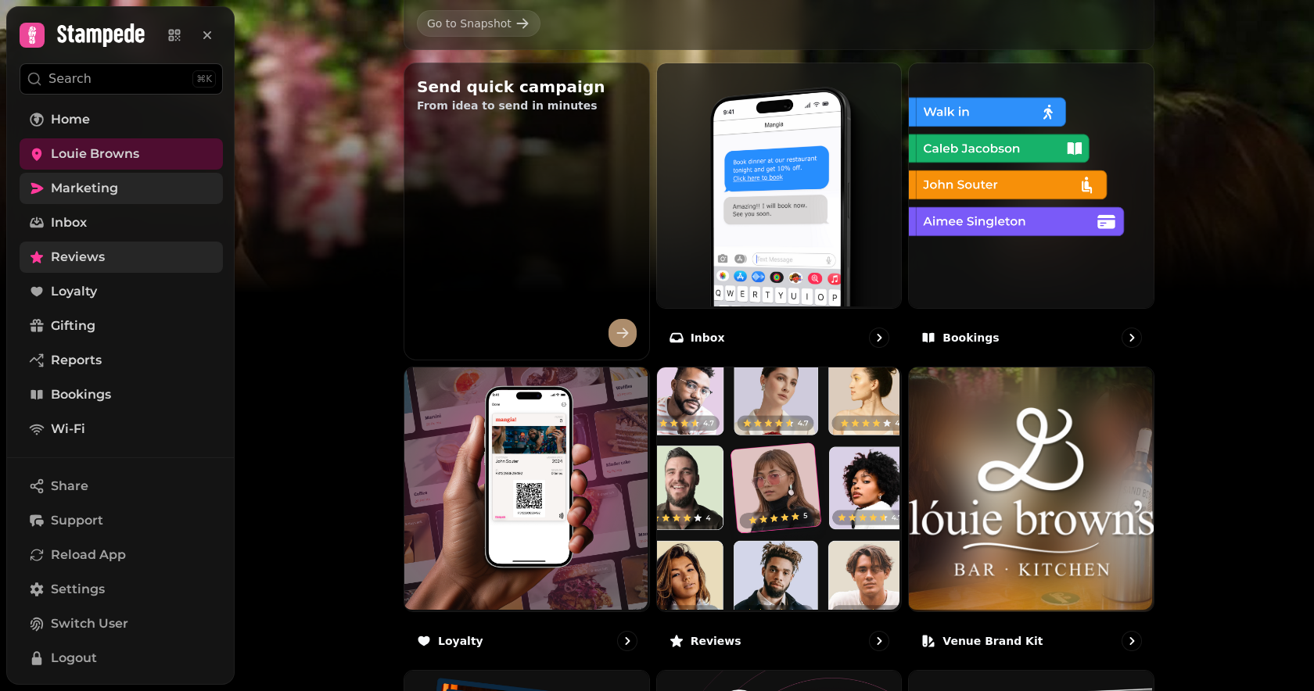
click at [44, 258] on icon at bounding box center [37, 258] width 16 height 16
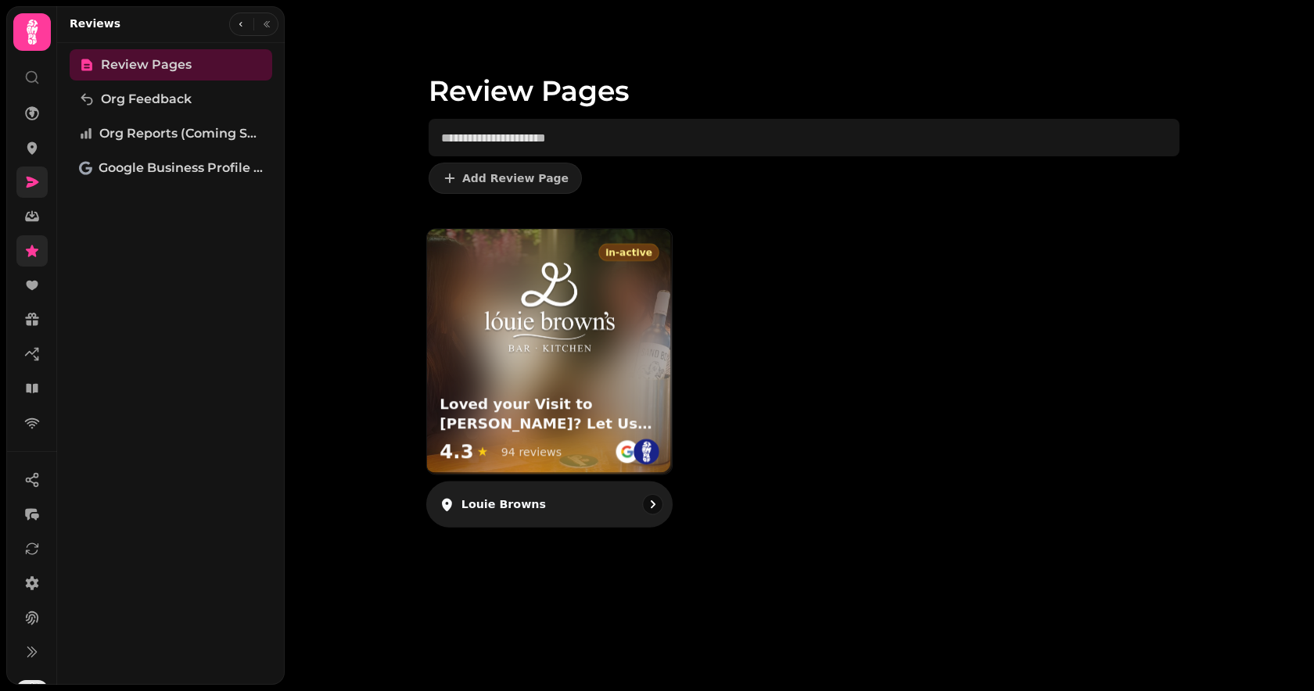
click at [552, 408] on h3 "Loved your Visit to Louie Browns? Let Us Know!" at bounding box center [550, 414] width 220 height 39
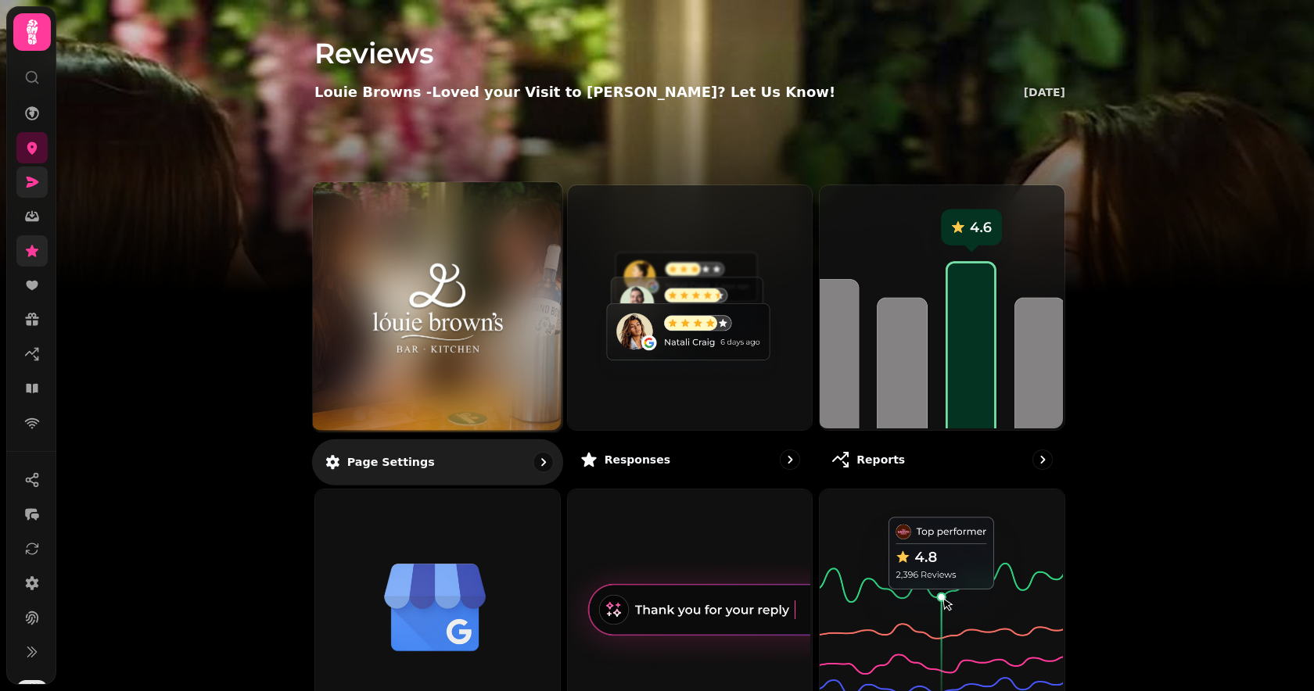
click at [446, 463] on div "Page settings" at bounding box center [437, 462] width 251 height 46
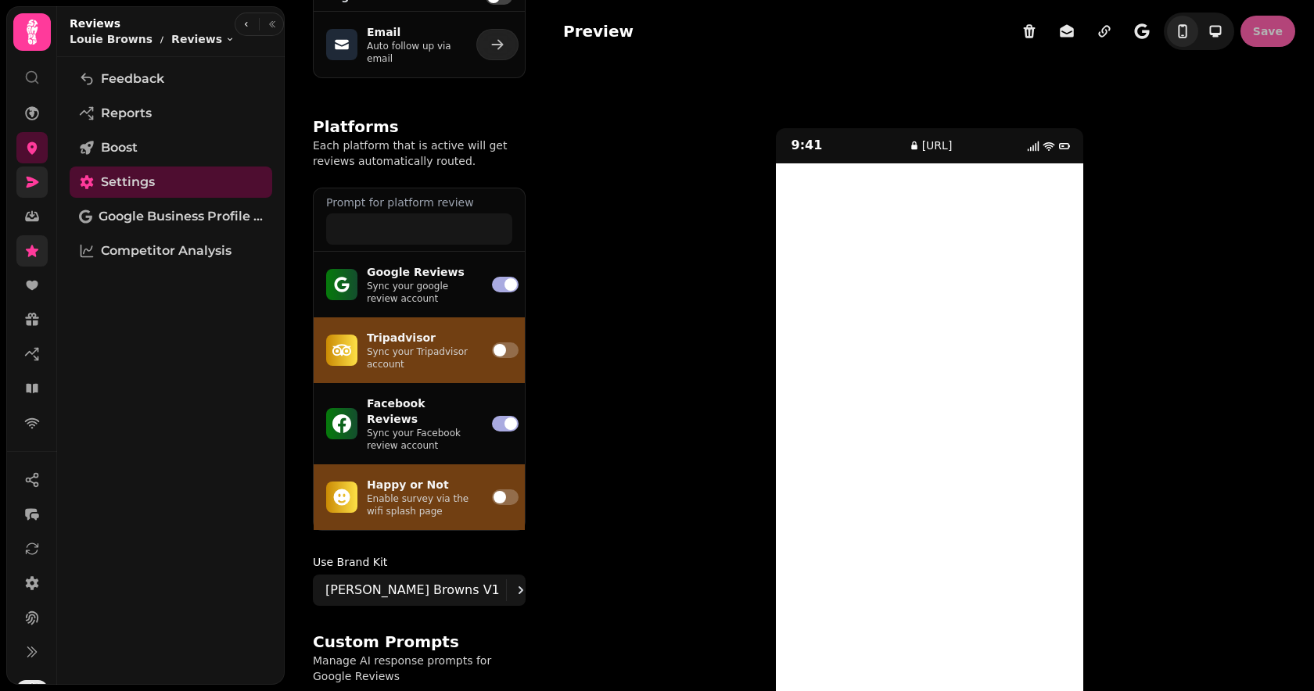
scroll to position [211, 0]
click at [374, 425] on p "Sync your Facebook review account" at bounding box center [420, 437] width 106 height 25
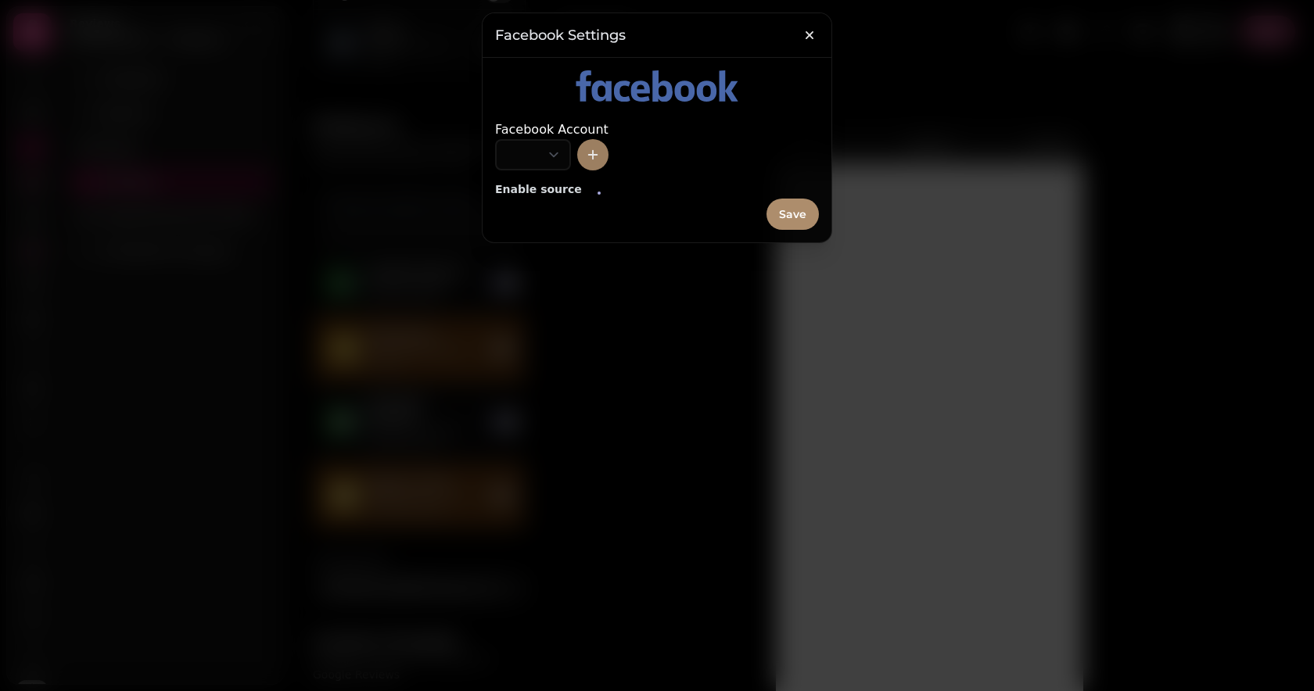
click at [609, 161] on button "add-account" at bounding box center [592, 154] width 31 height 31
click at [609, 167] on button "add-account" at bounding box center [592, 154] width 31 height 31
drag, startPoint x: 817, startPoint y: 45, endPoint x: 810, endPoint y: 34, distance: 12.4
click at [815, 41] on button "button" at bounding box center [809, 35] width 31 height 31
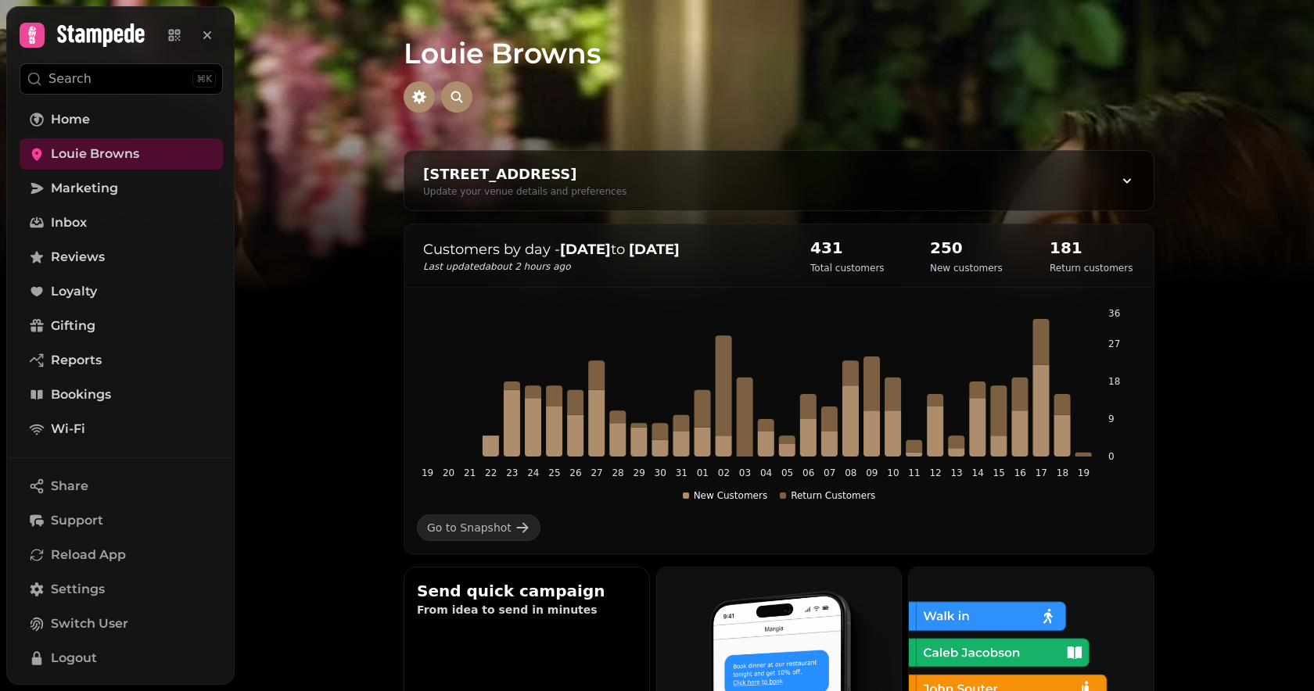
scroll to position [1, 0]
